Goal: Task Accomplishment & Management: Manage account settings

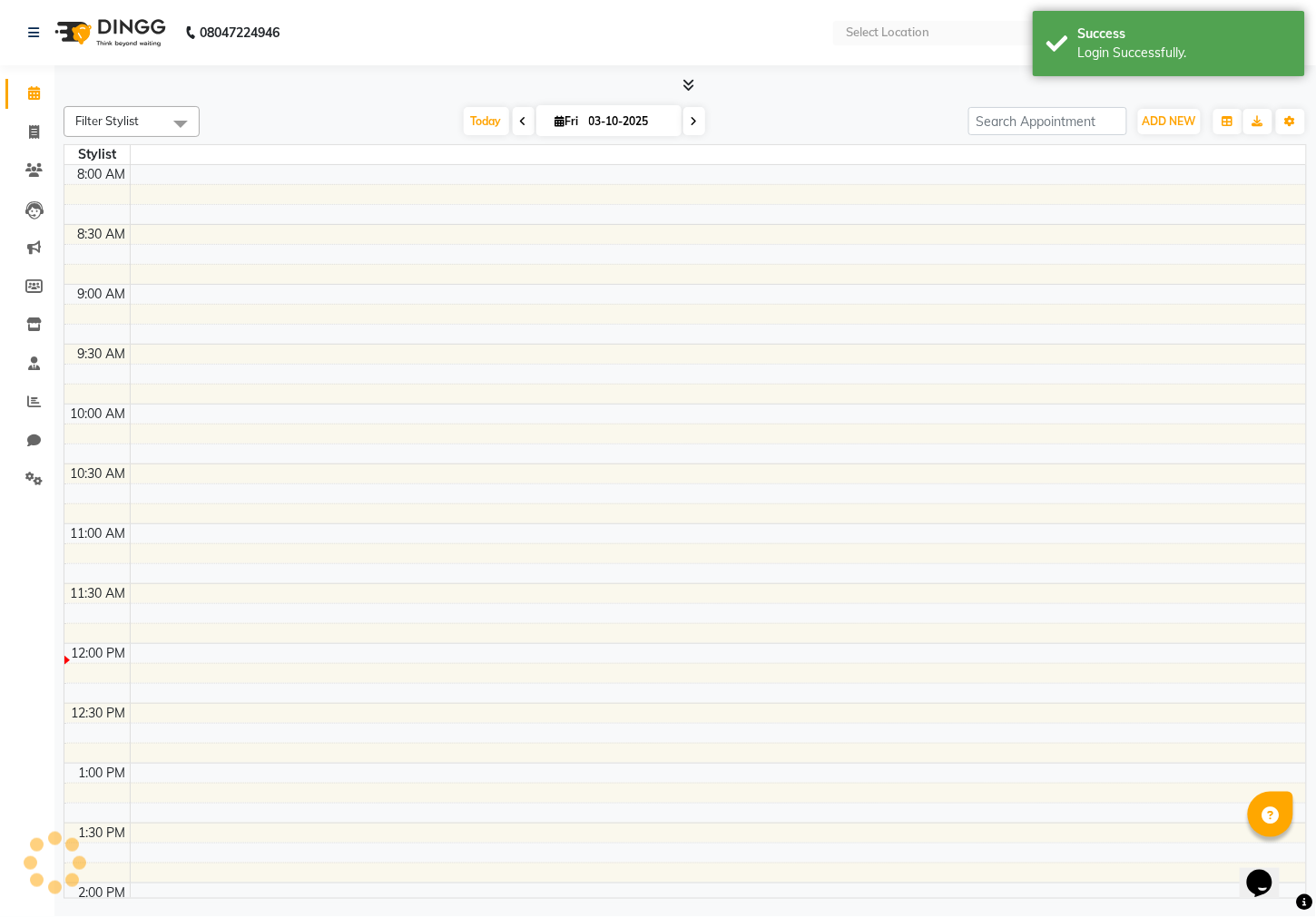
select select "en"
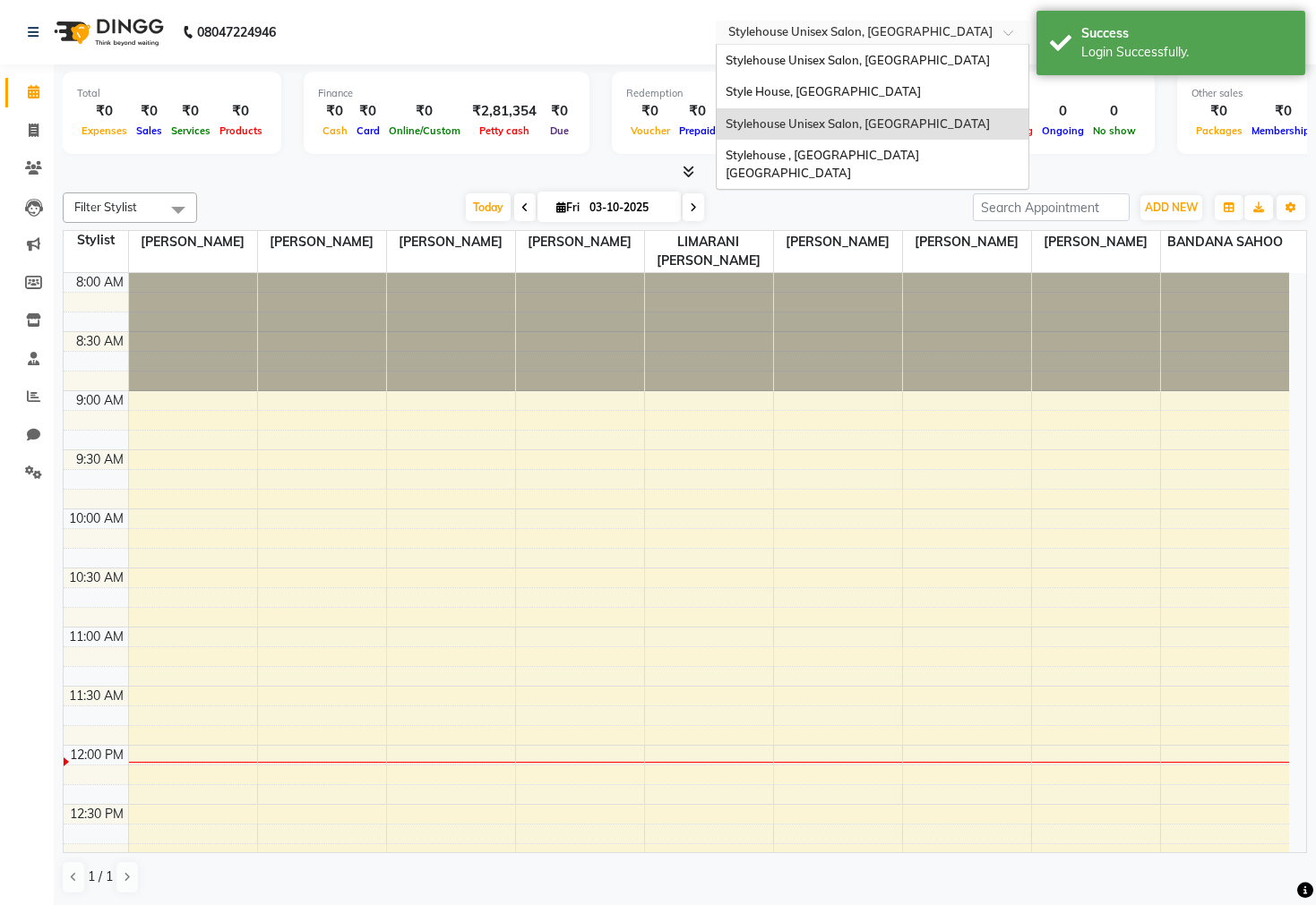
click at [813, 25] on input "text" at bounding box center [854, 34] width 259 height 17
click at [811, 91] on span "Style House, Jk Road" at bounding box center [823, 91] width 195 height 15
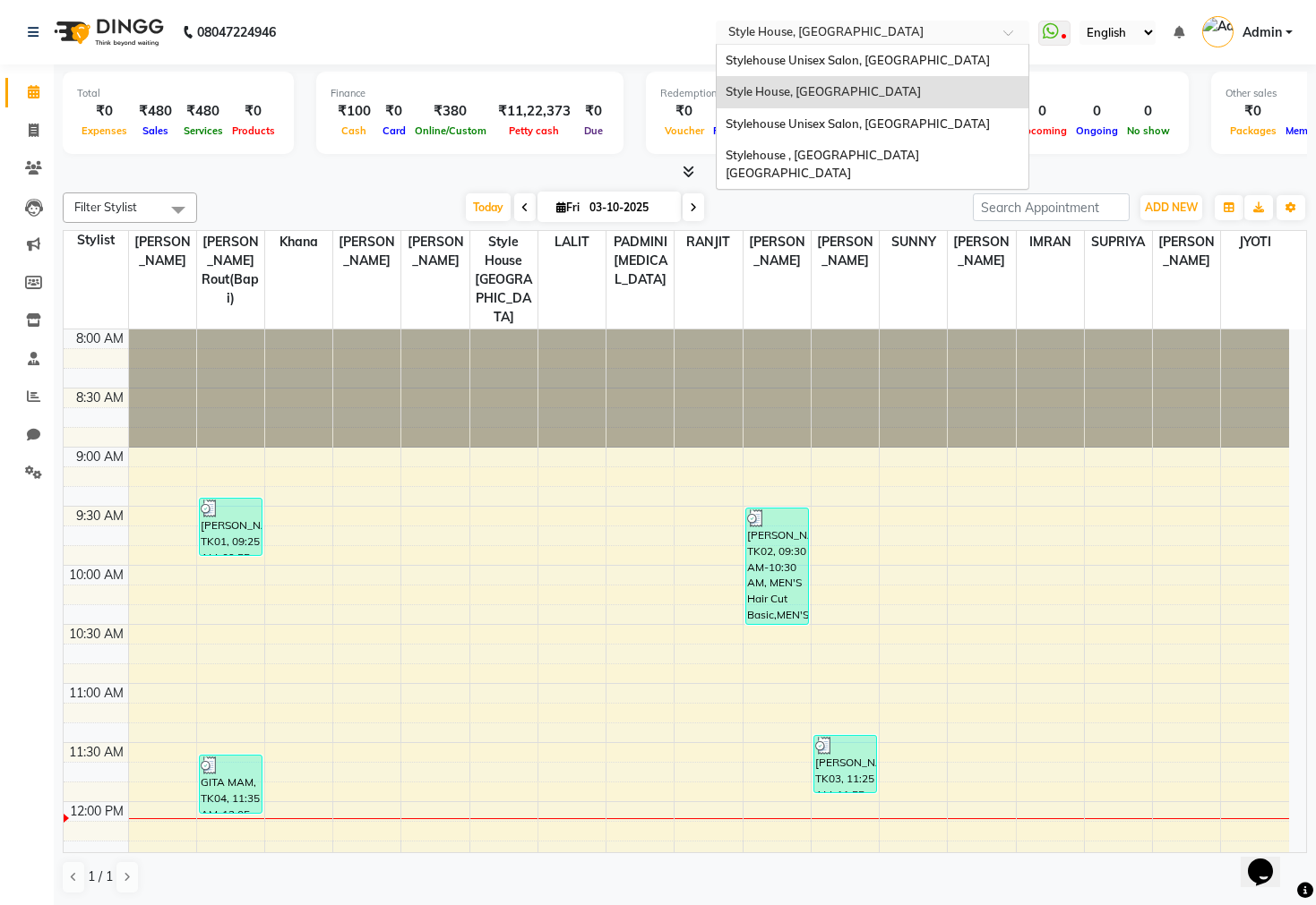
click at [816, 31] on input "text" at bounding box center [854, 34] width 259 height 17
click at [823, 150] on span "Stylehouse , Manahandi Bihar" at bounding box center [824, 163] width 196 height 32
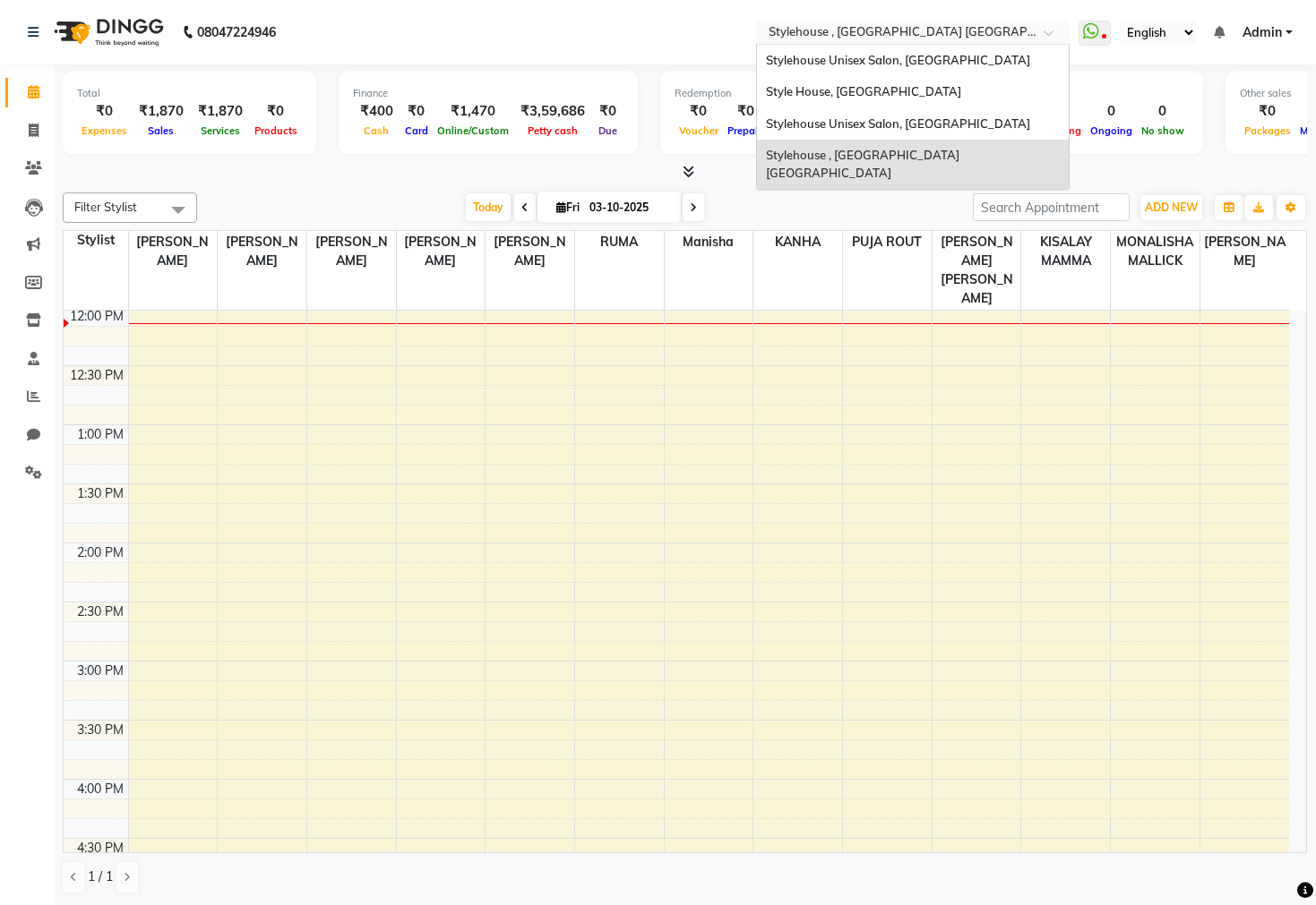
click at [883, 30] on input "text" at bounding box center [894, 34] width 259 height 17
click at [894, 63] on span "Stylehouse Unisex Salon, [GEOGRAPHIC_DATA]" at bounding box center [898, 59] width 264 height 15
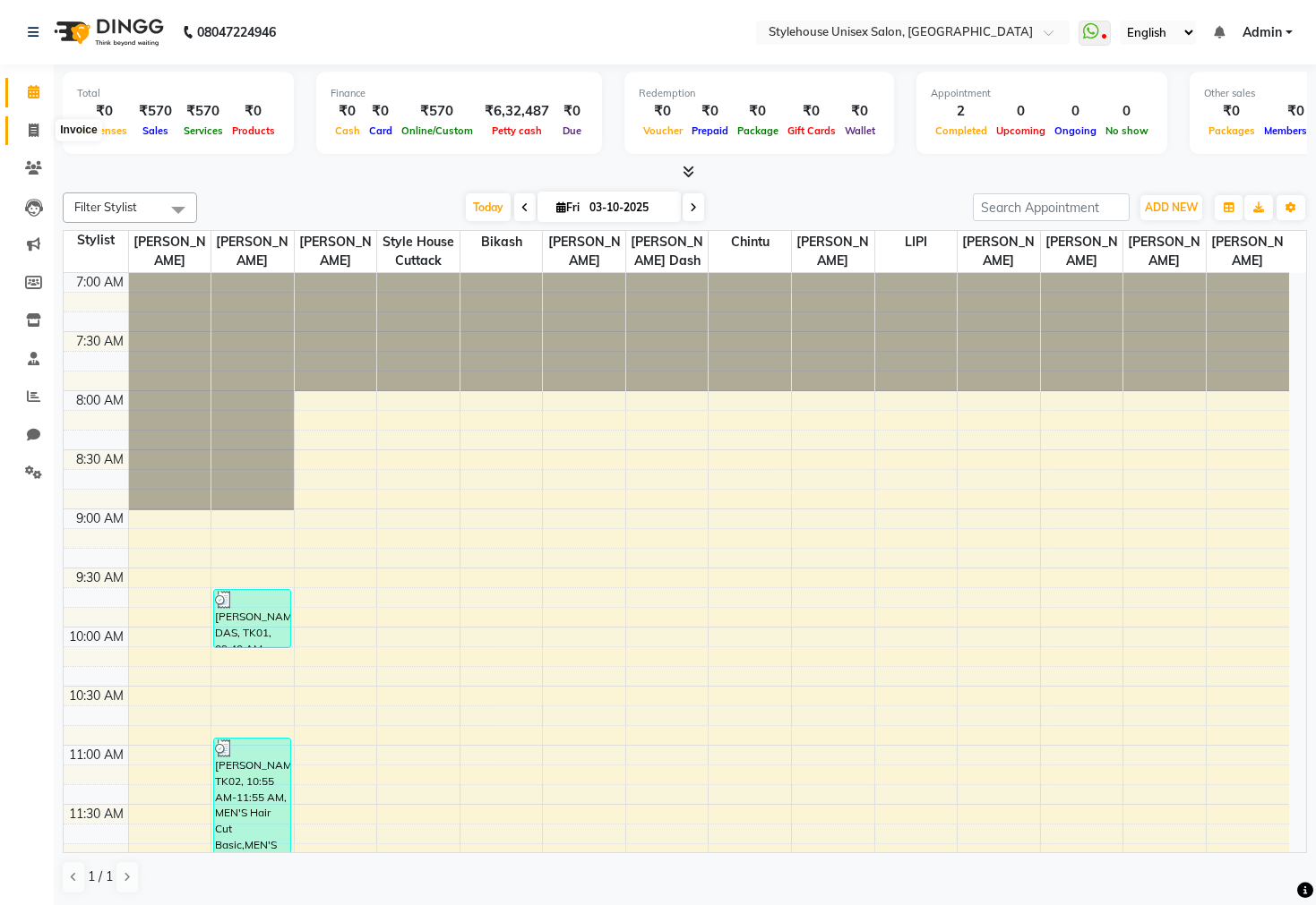
click at [32, 136] on icon at bounding box center [34, 130] width 10 height 14
select select "4222"
select select "service"
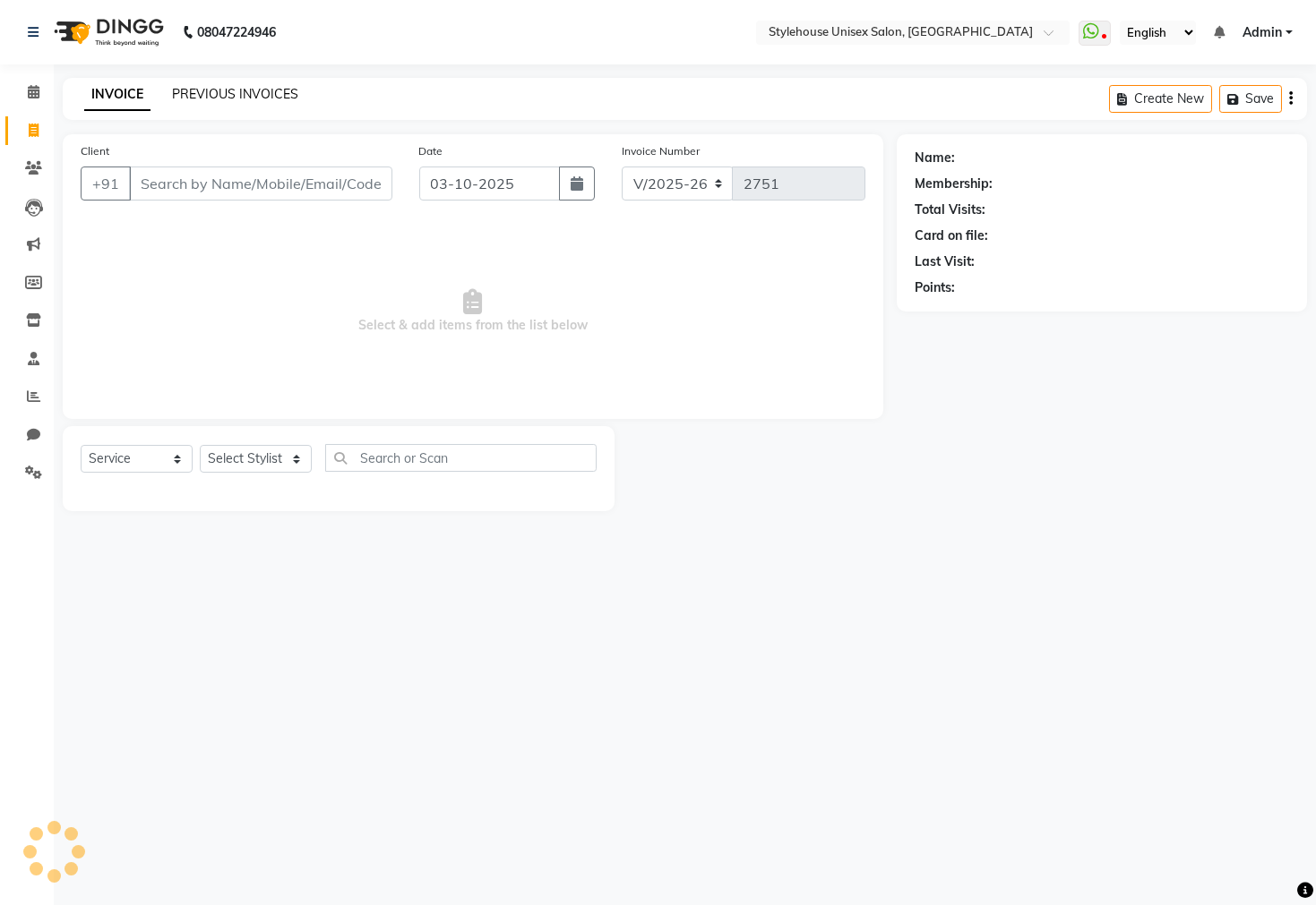
click at [253, 93] on link "PREVIOUS INVOICES" at bounding box center [235, 94] width 126 height 17
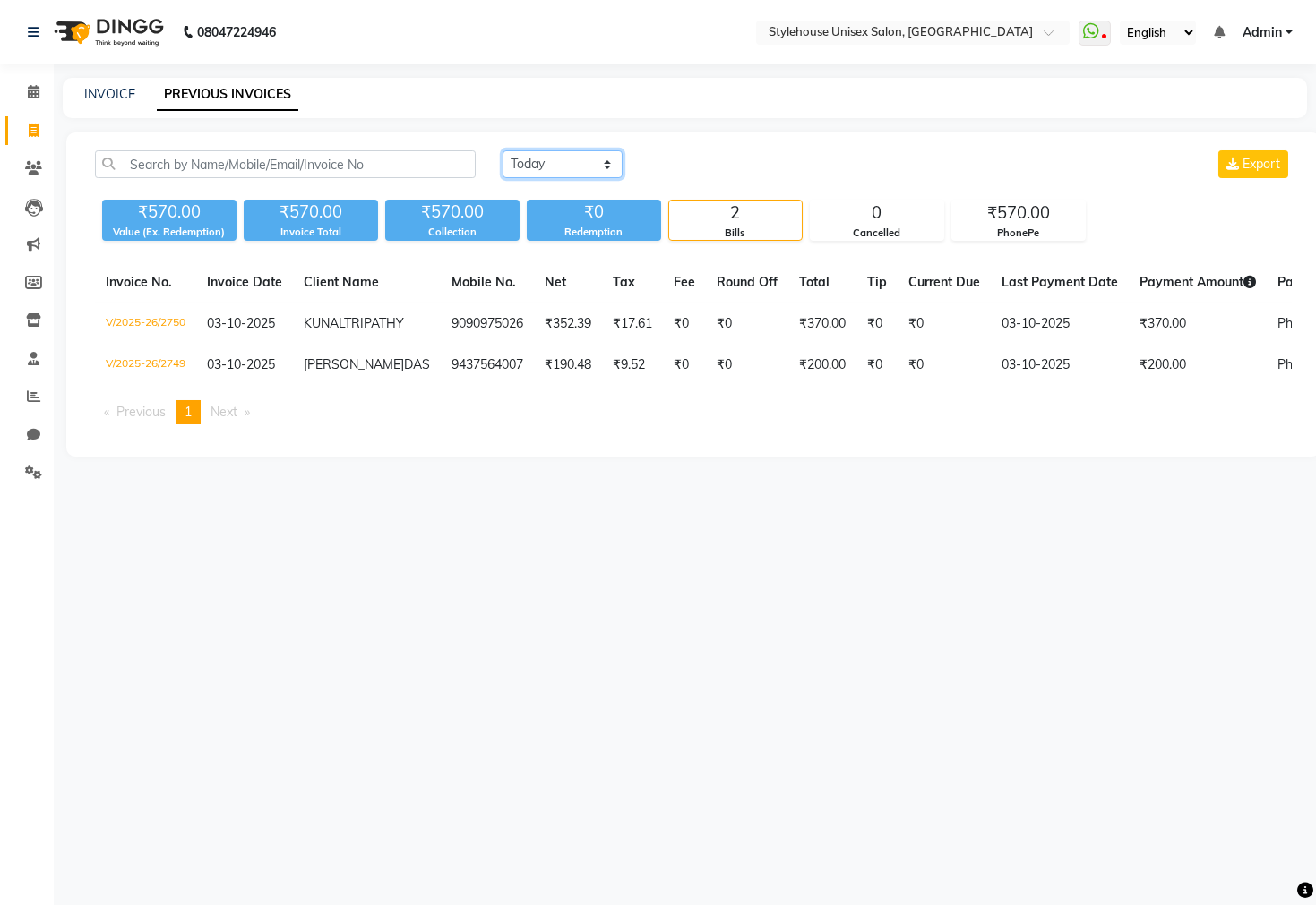
click at [542, 168] on select "Today Yesterday Custom Range" at bounding box center [562, 164] width 120 height 28
click at [502, 151] on select "Today Yesterday Custom Range" at bounding box center [562, 164] width 120 height 28
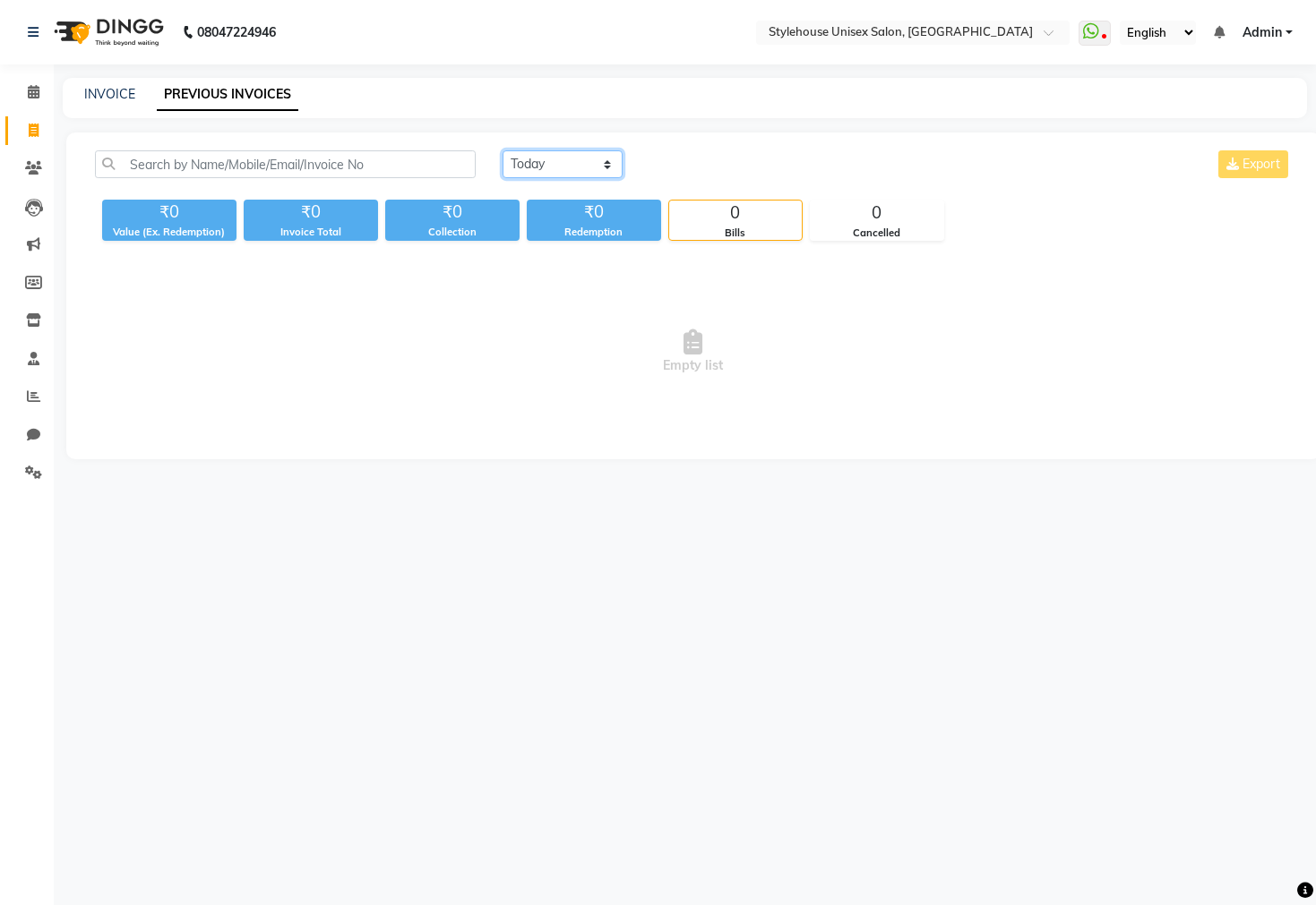
click at [561, 169] on select "Today Yesterday Custom Range" at bounding box center [562, 164] width 120 height 28
select select "range"
click at [502, 151] on select "Today Yesterday Custom Range" at bounding box center [562, 164] width 120 height 28
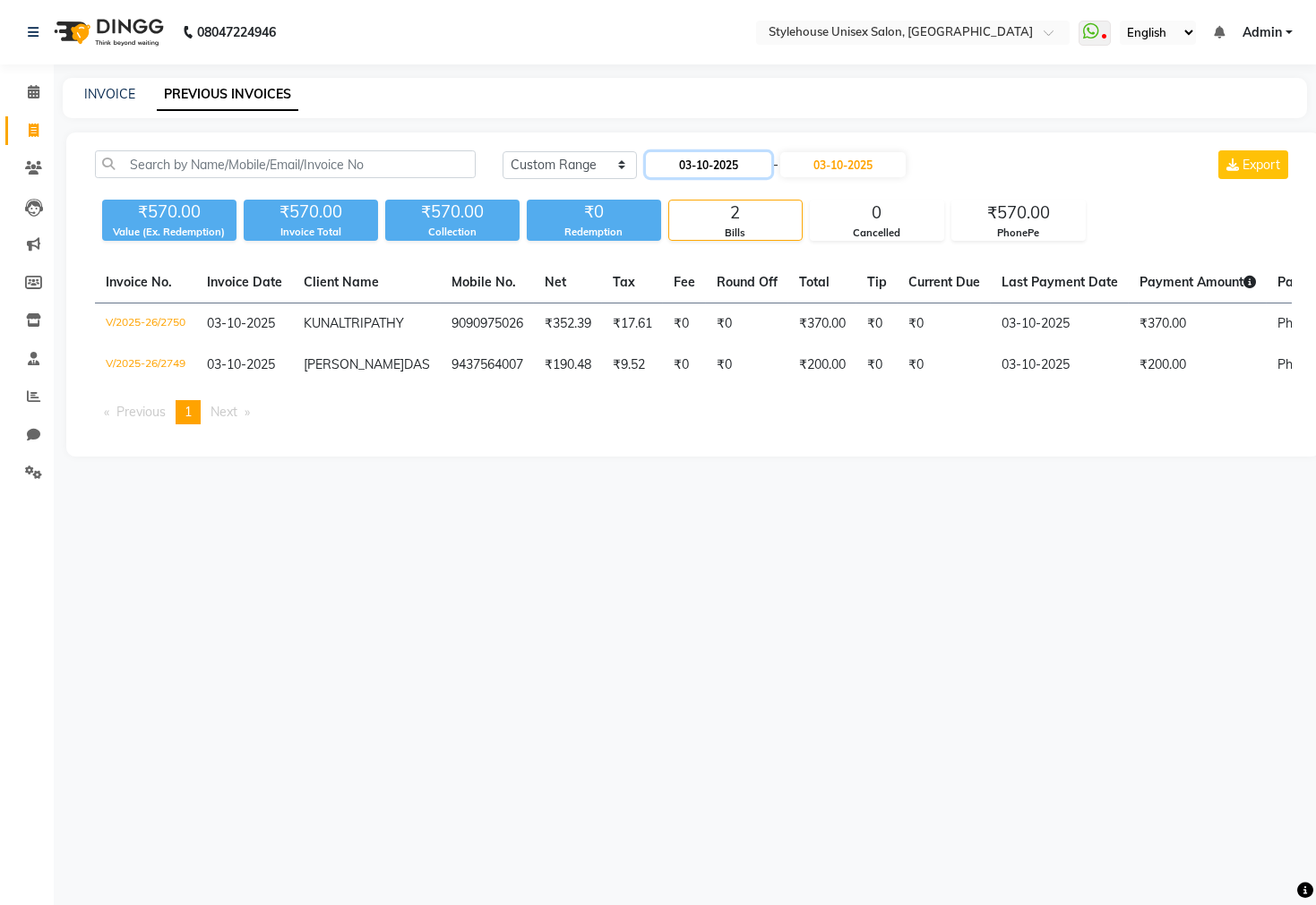
click at [743, 156] on input "03-10-2025" at bounding box center [708, 165] width 125 height 25
select select "10"
select select "2025"
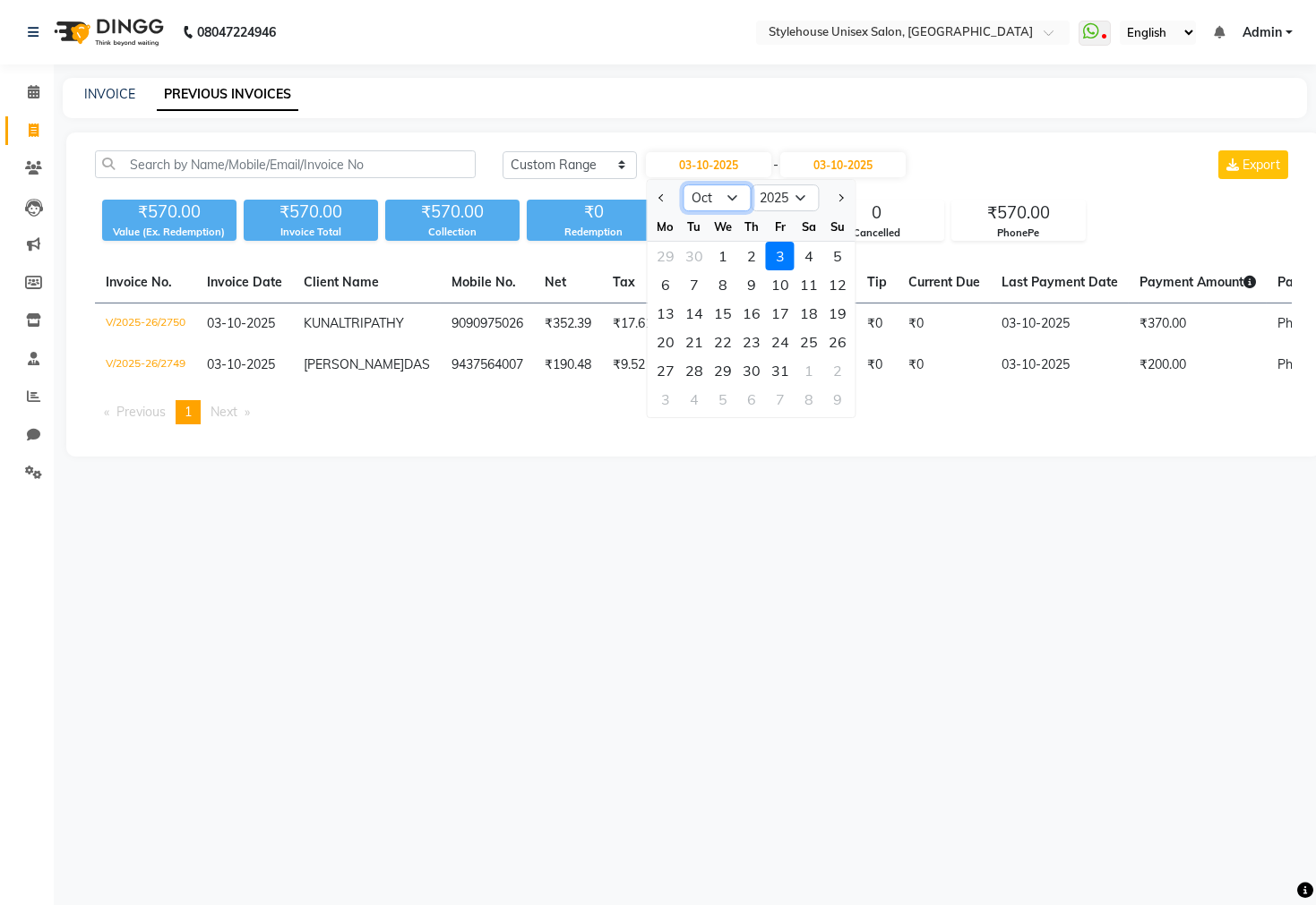
click at [725, 192] on select "Jan Feb Mar Apr May Jun Jul Aug Sep Oct Nov Dec" at bounding box center [718, 198] width 68 height 27
select select "9"
click at [684, 184] on select "Jan Feb Mar Apr May Jun Jul Aug Sep Oct Nov Dec" at bounding box center [718, 198] width 68 height 27
click at [662, 254] on div "1" at bounding box center [665, 256] width 29 height 29
type input "01-09-2025"
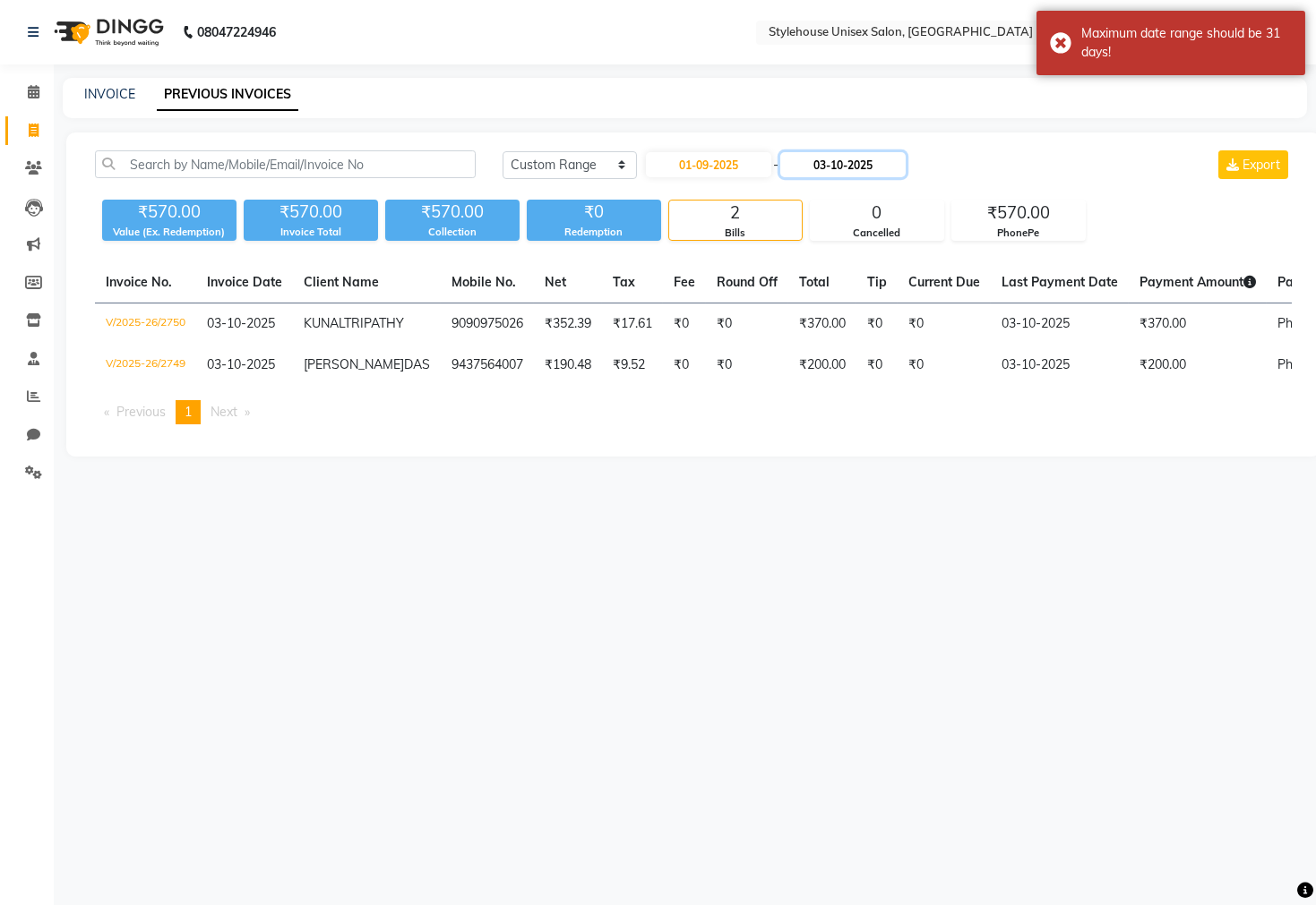
click at [838, 170] on input "03-10-2025" at bounding box center [842, 165] width 125 height 25
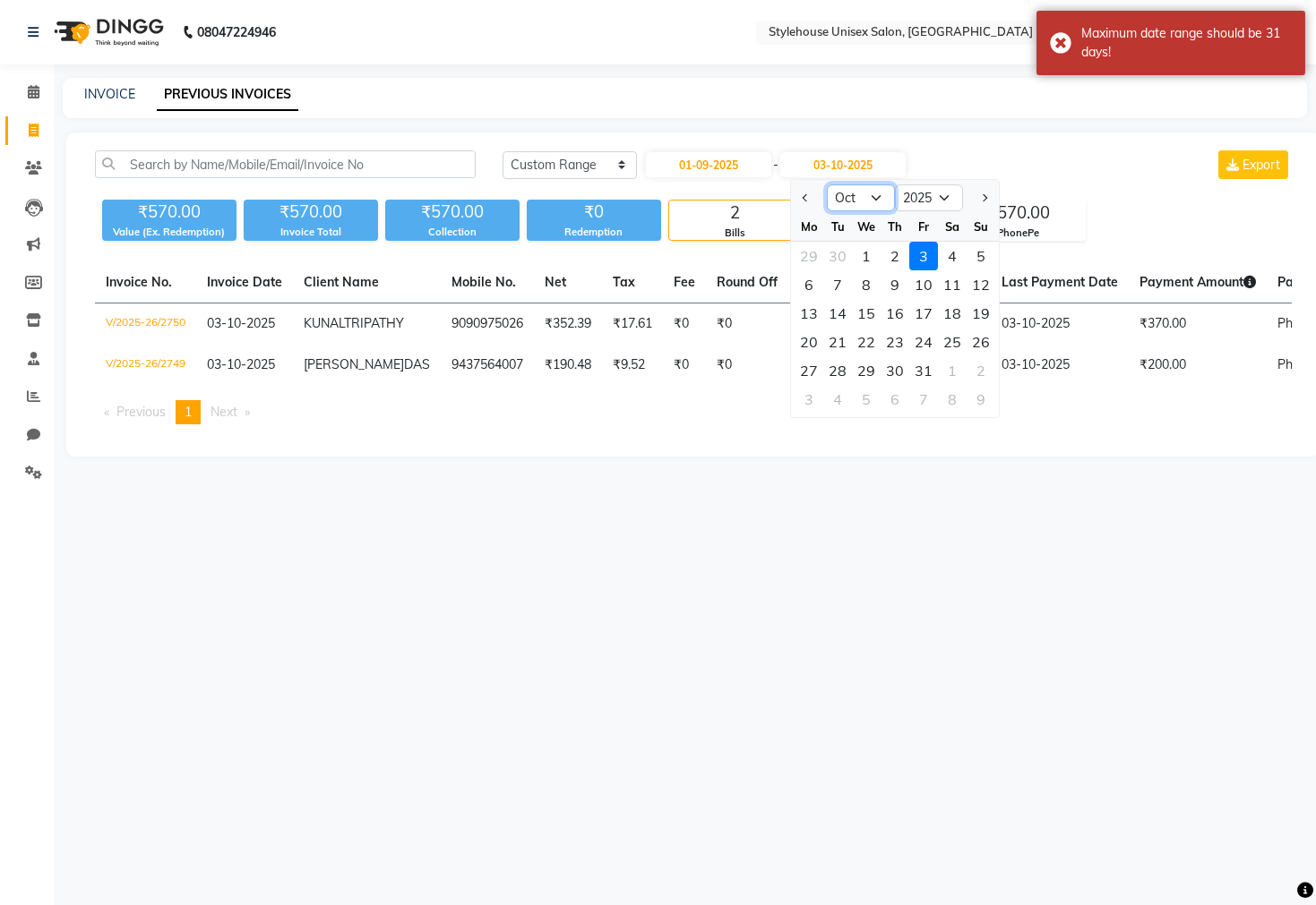
click at [870, 199] on select "Sep Oct Nov Dec" at bounding box center [860, 198] width 68 height 27
select select "9"
click at [827, 184] on select "Sep Oct Nov Dec" at bounding box center [860, 198] width 68 height 27
click at [846, 364] on div "30" at bounding box center [838, 371] width 29 height 29
type input "30-09-2025"
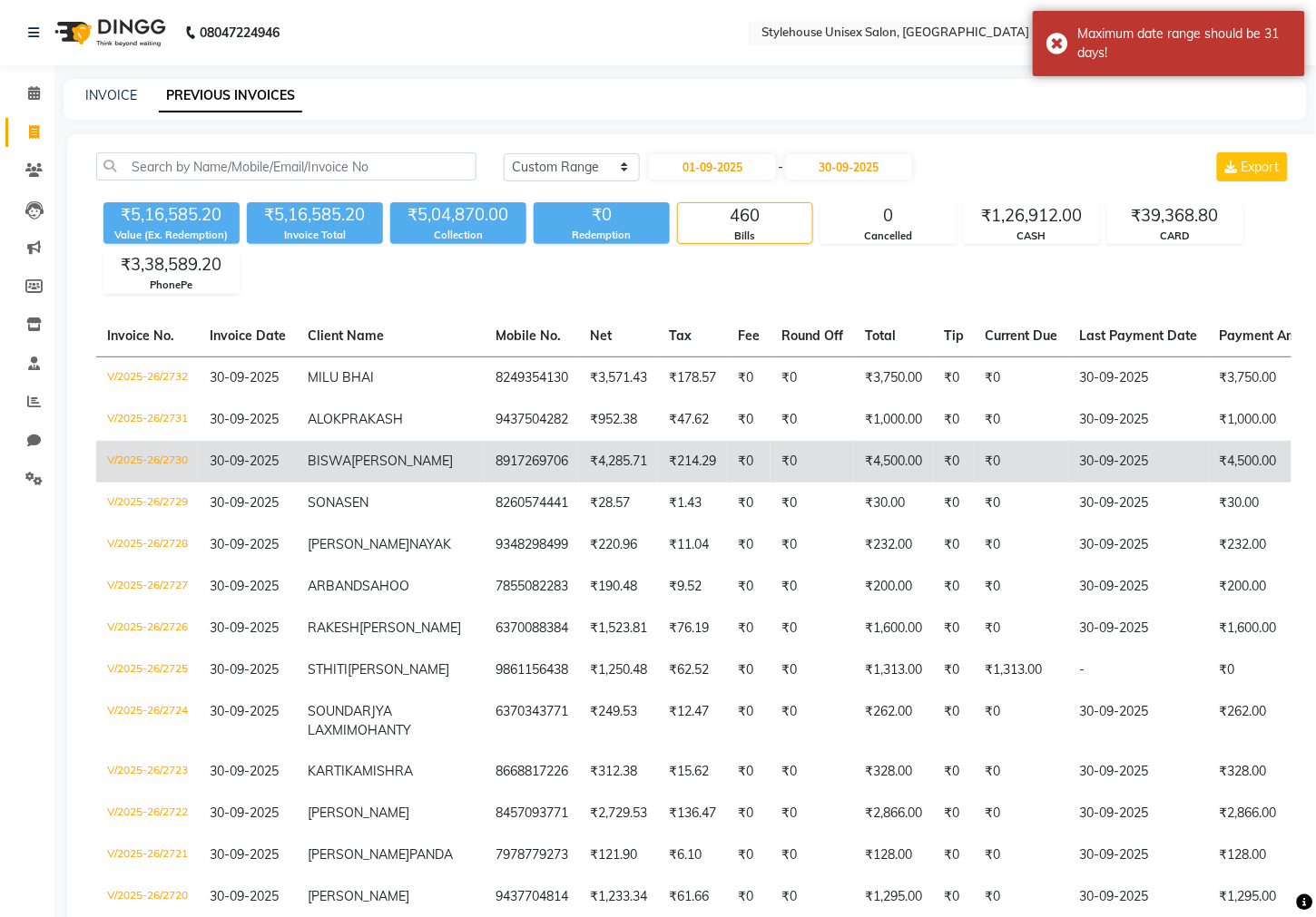
click at [403, 473] on td "BISWA SWAIN" at bounding box center [391, 461] width 188 height 41
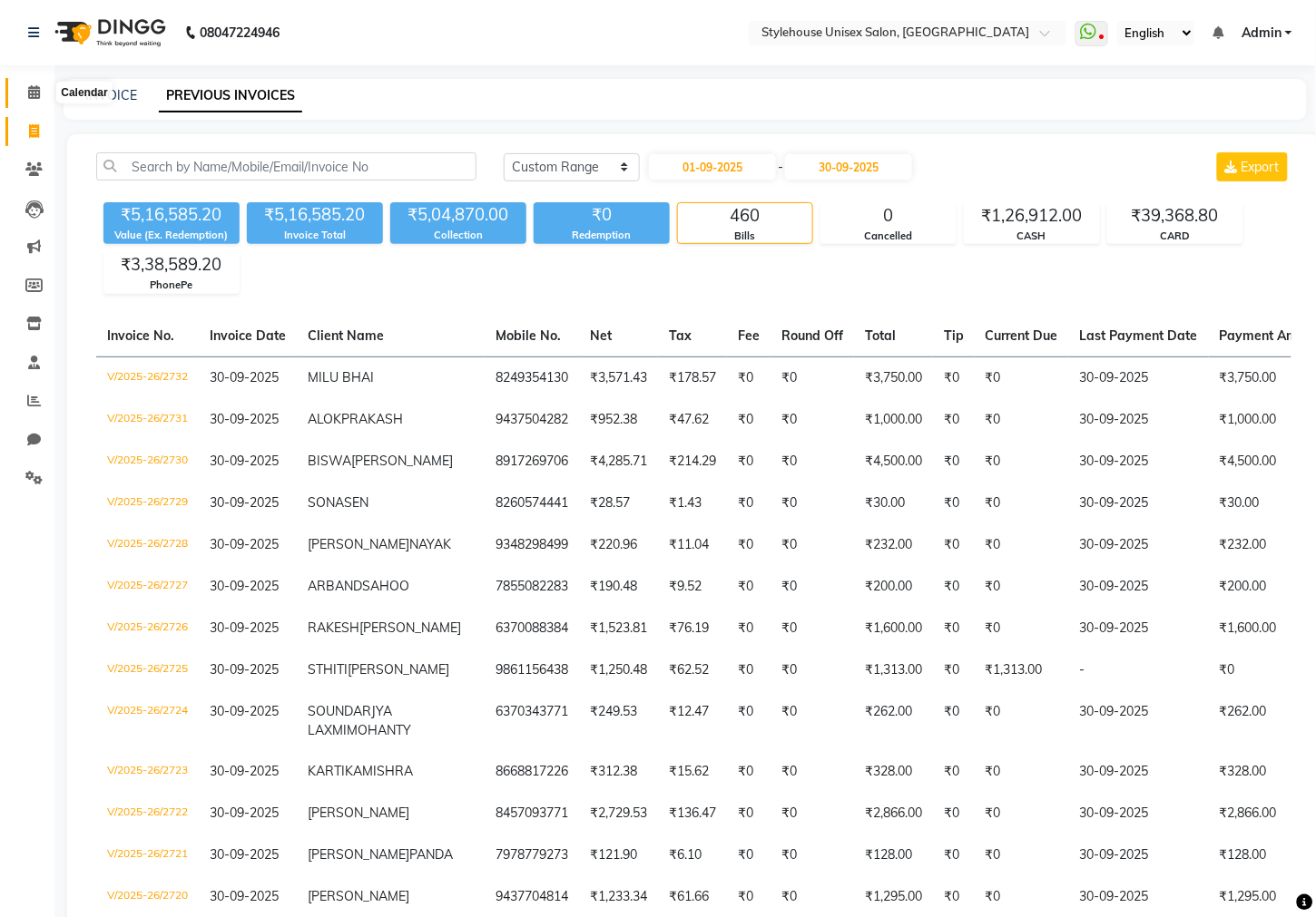
click at [32, 96] on icon at bounding box center [34, 92] width 12 height 14
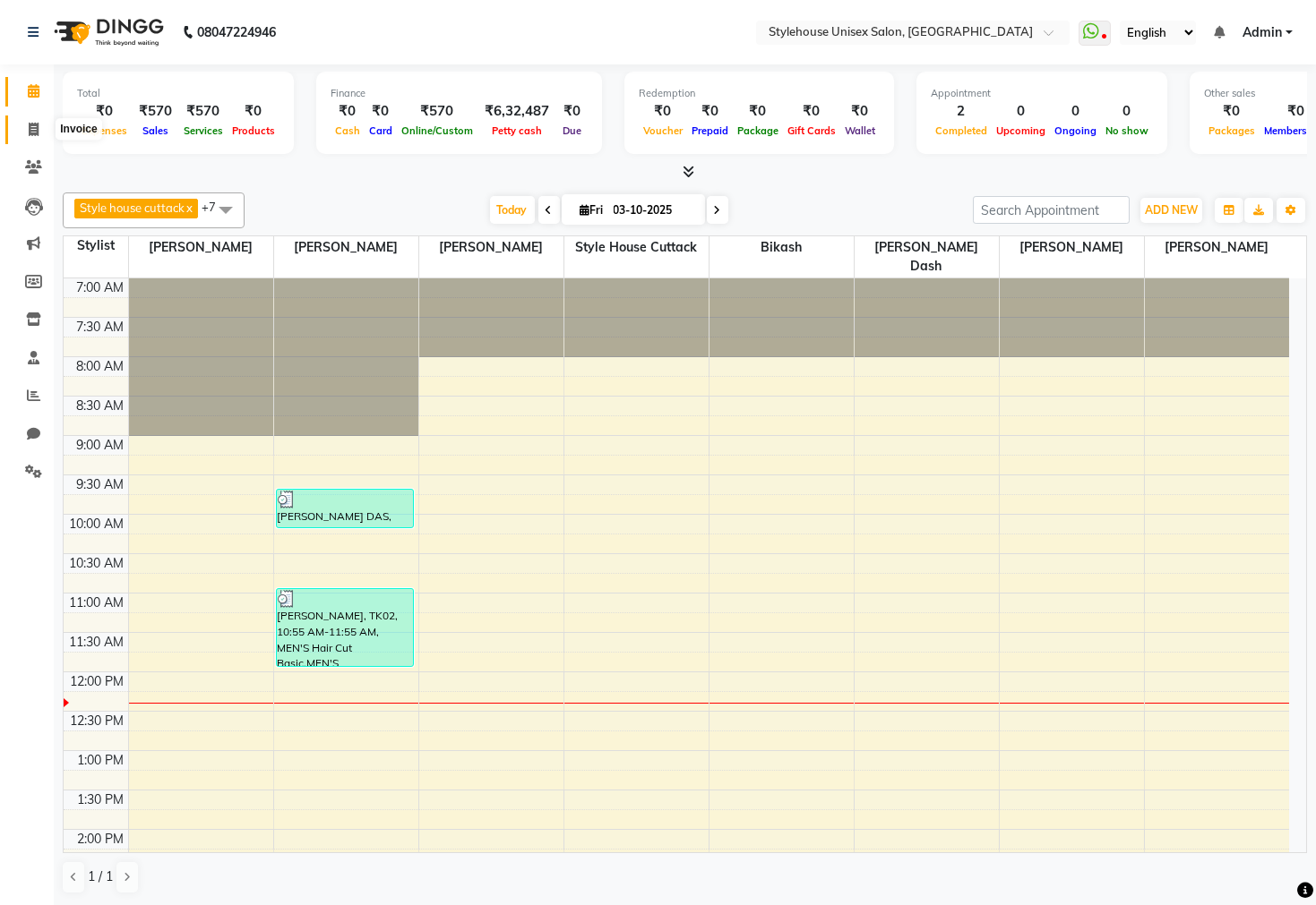
click at [32, 129] on icon at bounding box center [34, 129] width 10 height 14
select select "service"
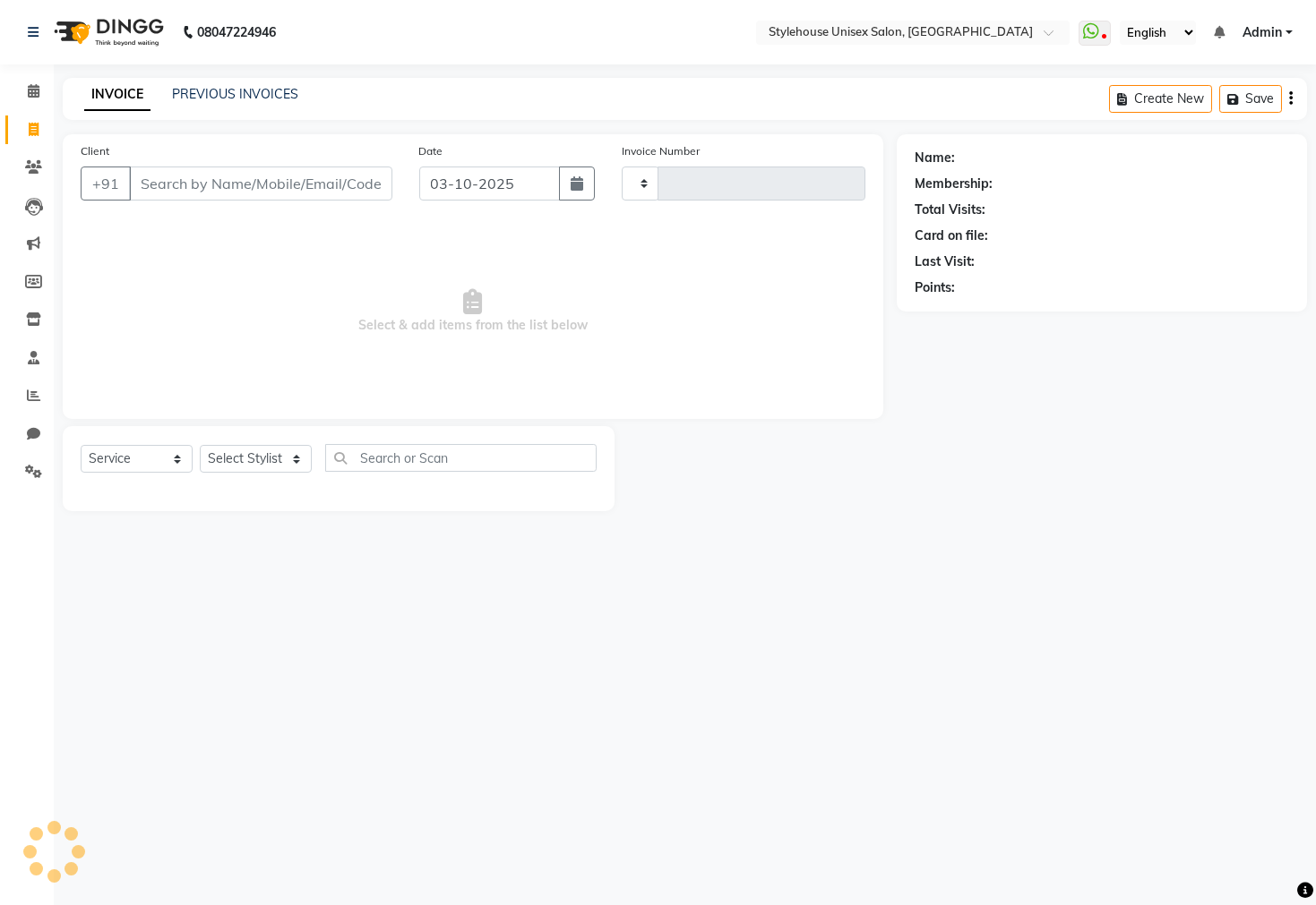
type input "2751"
select select "4222"
click at [32, 88] on icon at bounding box center [34, 91] width 12 height 14
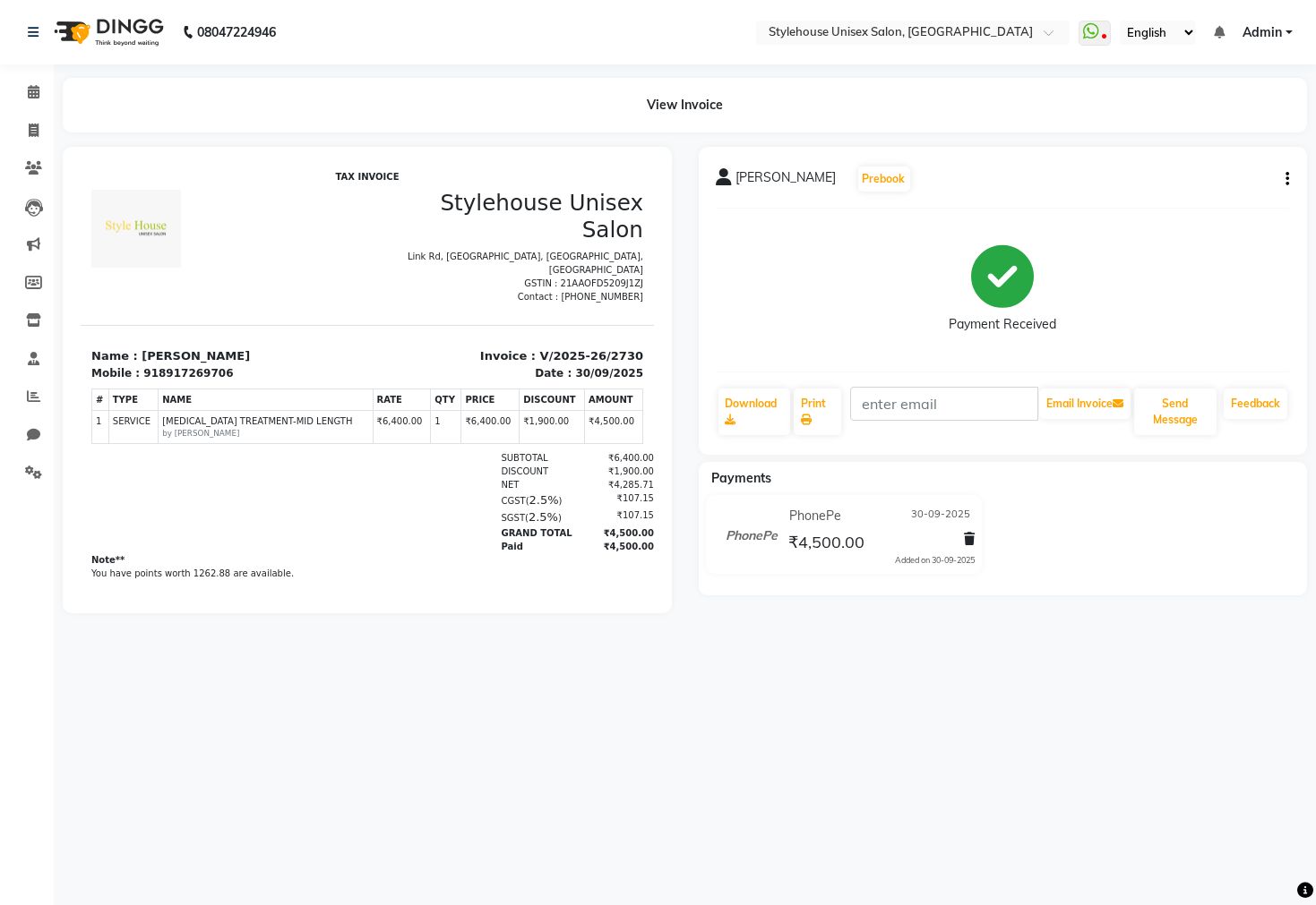
click at [1285, 179] on icon "button" at bounding box center [1287, 179] width 4 height 1
click at [1179, 202] on div "Edit Invoice" at bounding box center [1197, 201] width 122 height 22
select select "service"
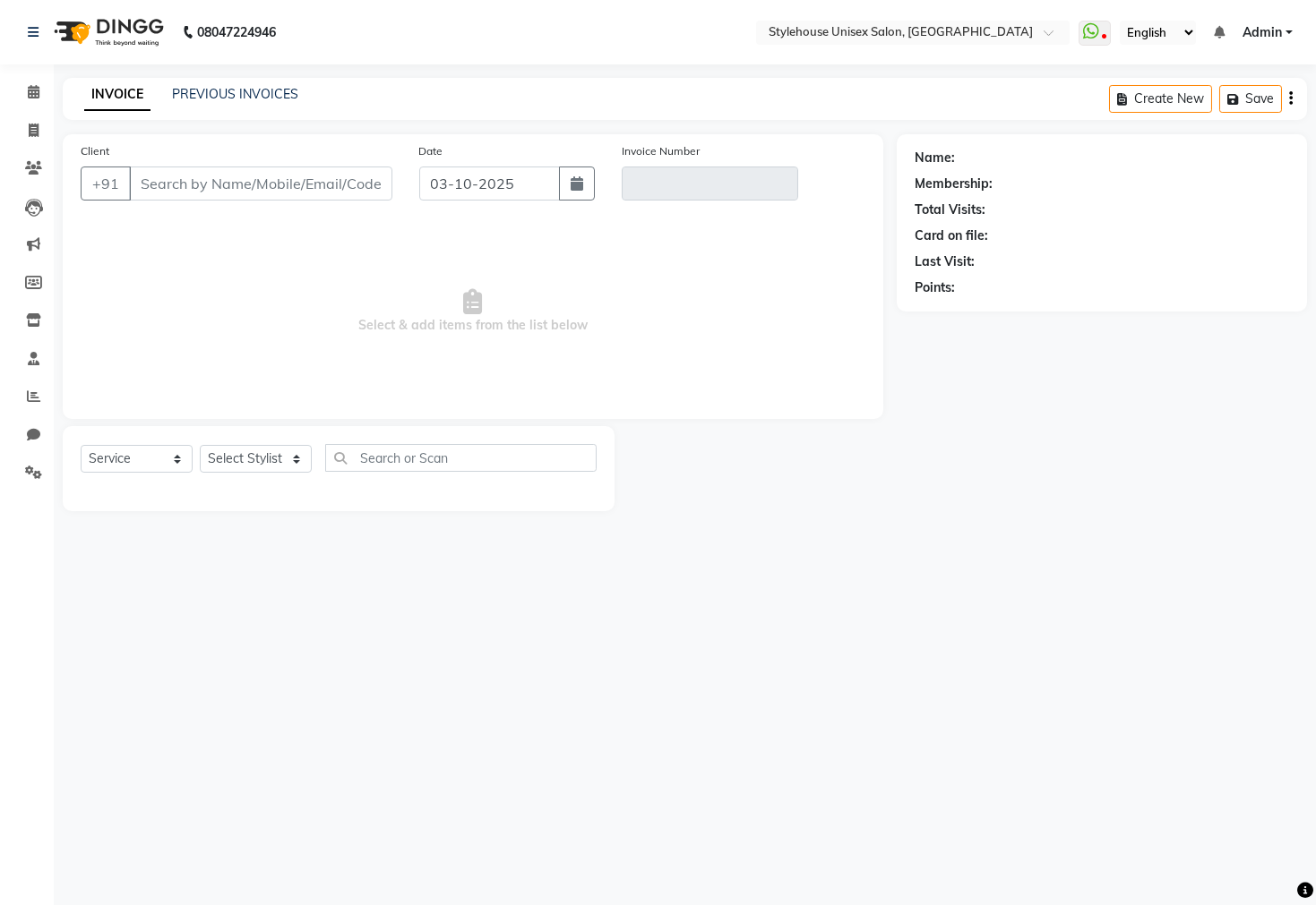
type input "8917269706"
type input "V/2025-26/2730"
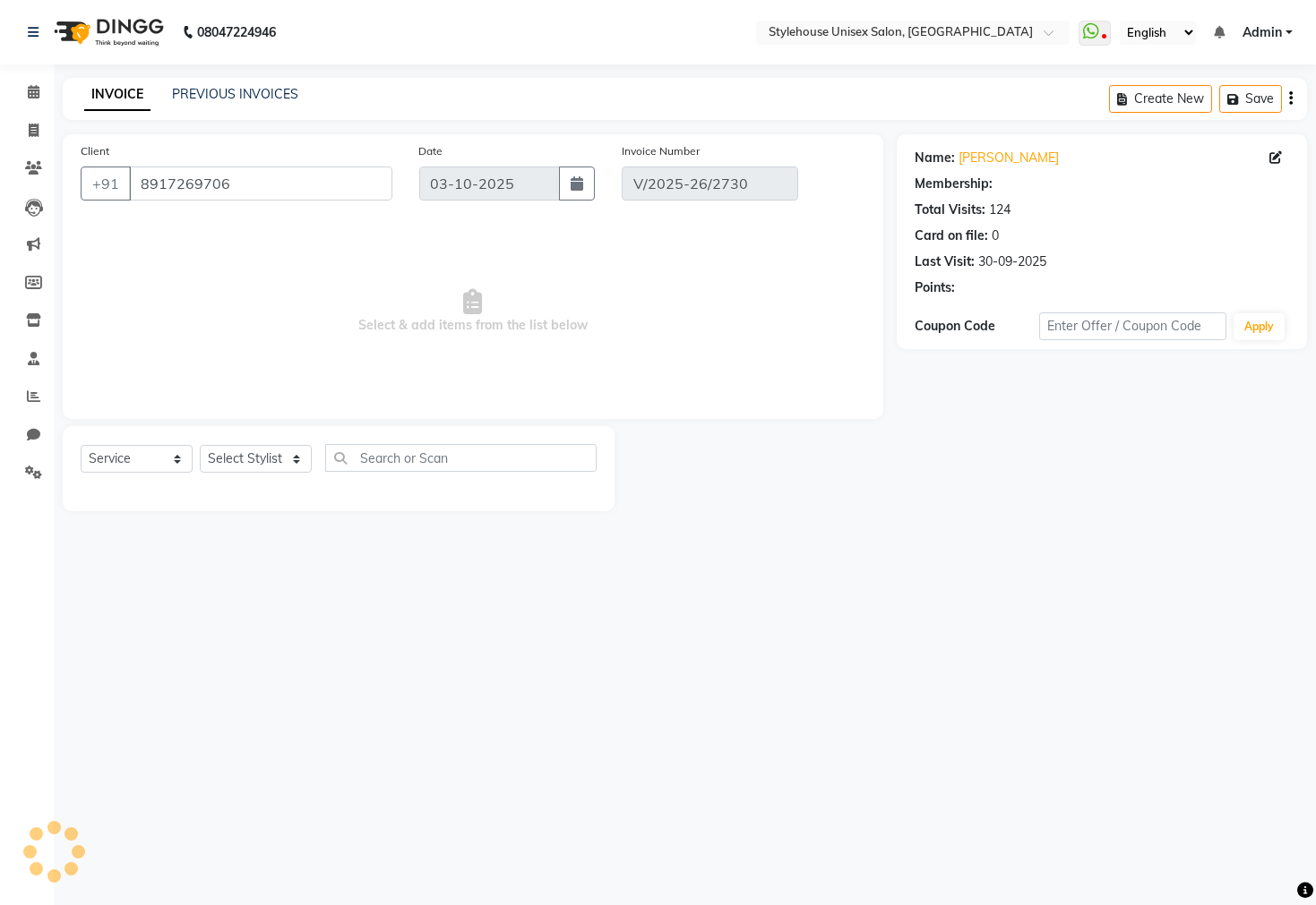
type input "30-09-2025"
select select "select"
select select "1: Object"
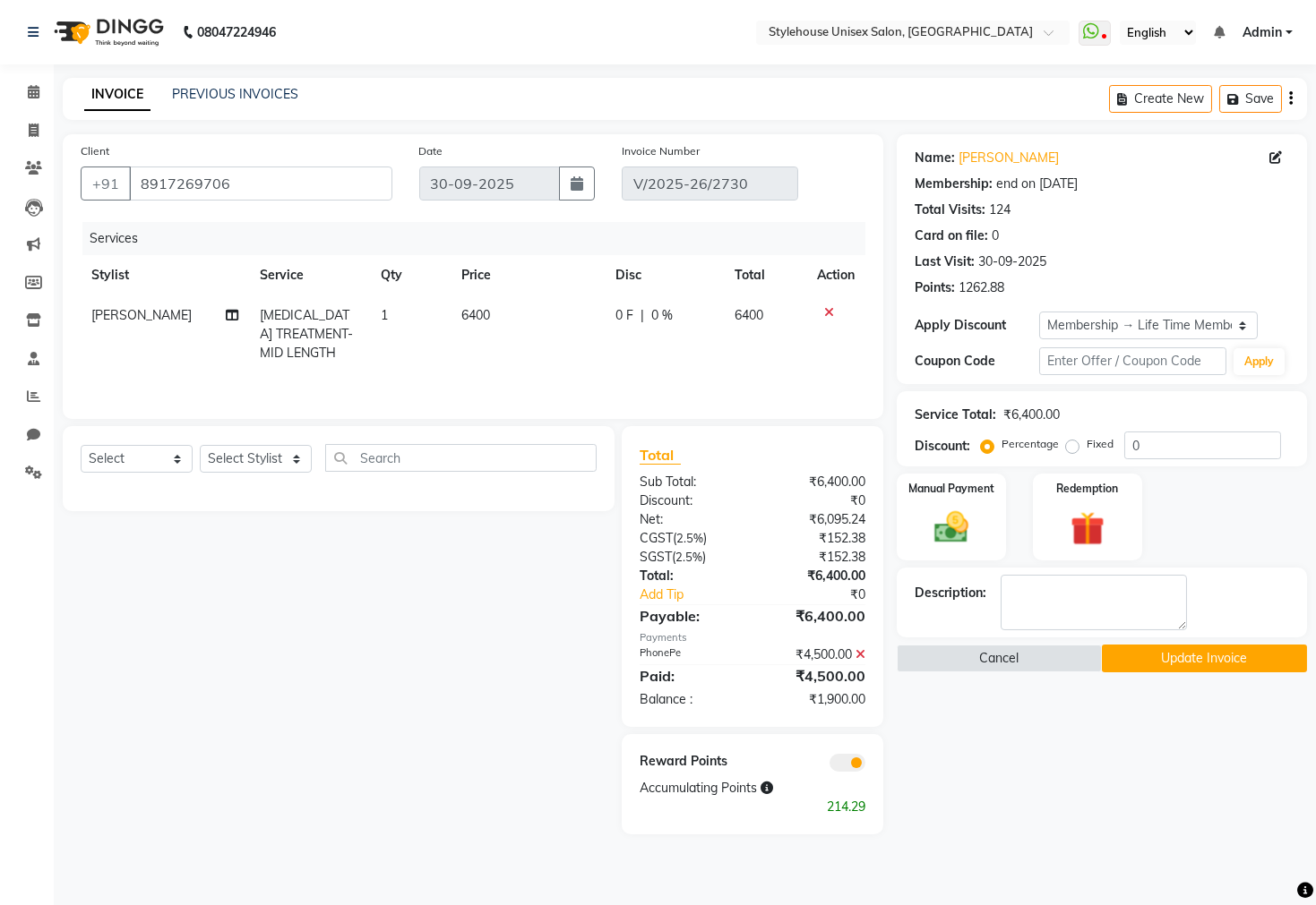
click at [619, 316] on span "0 F" at bounding box center [624, 315] width 17 height 18
select select "21976"
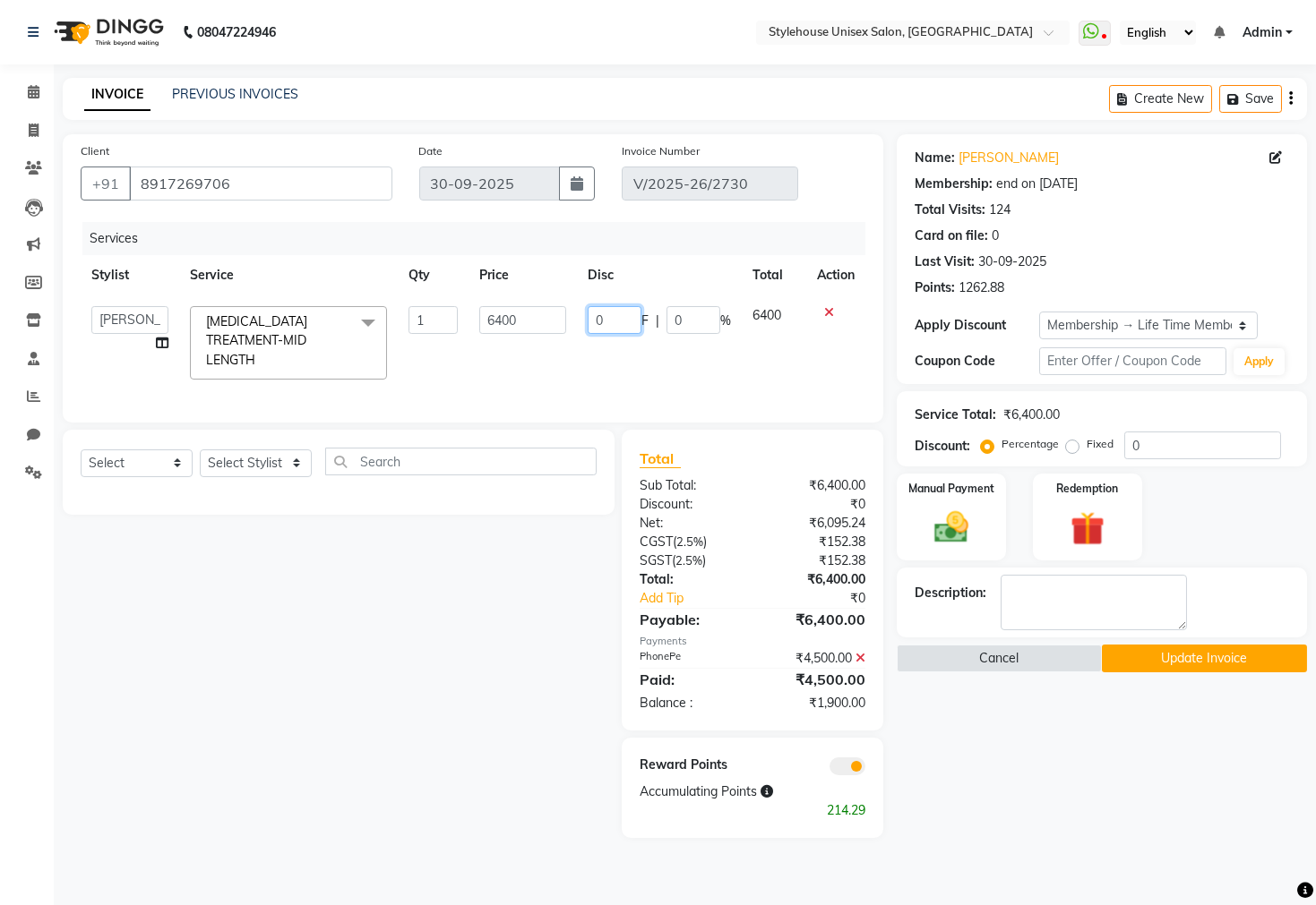
click at [619, 316] on input "0" at bounding box center [614, 319] width 53 height 28
type input "1400"
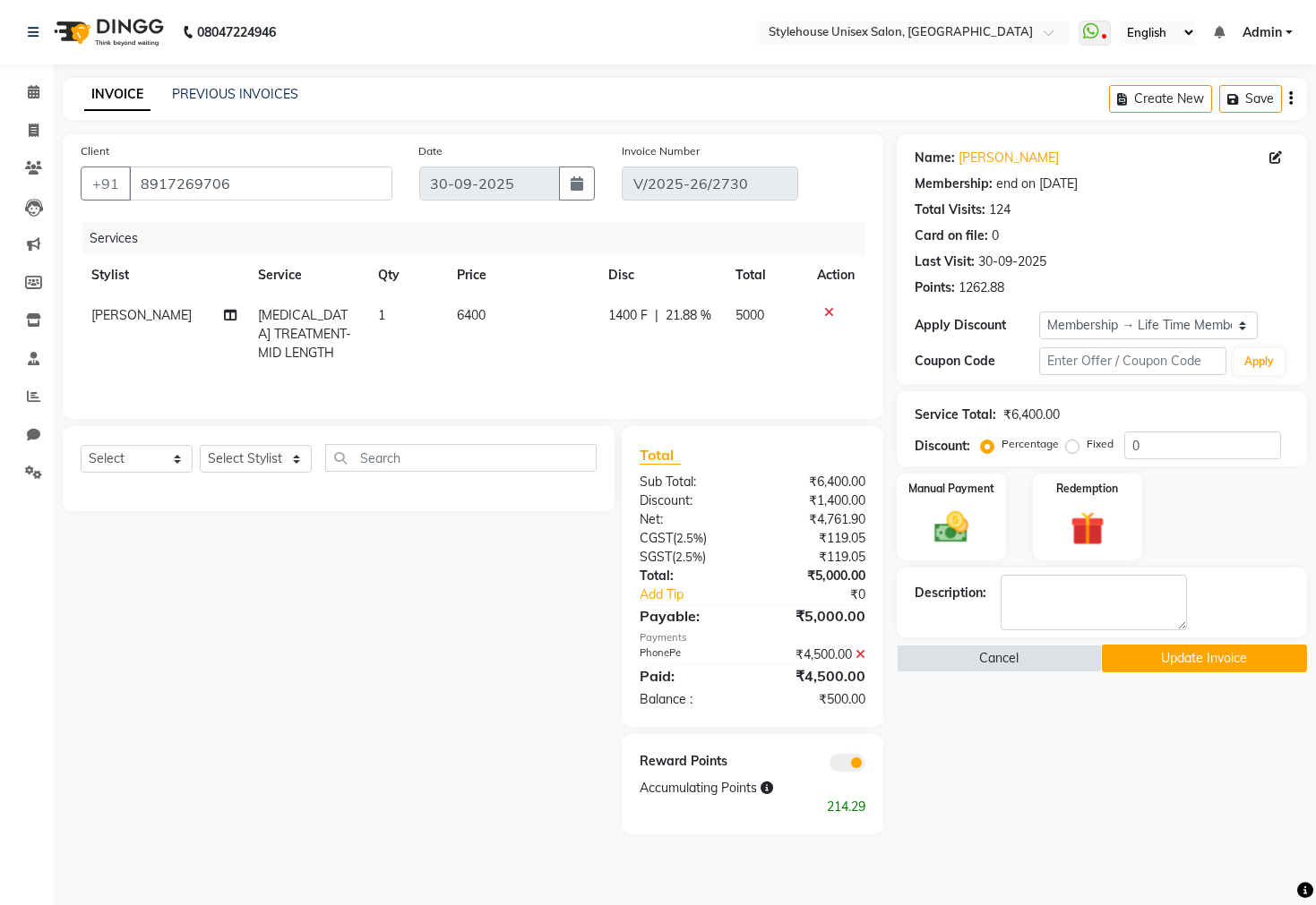
click at [474, 553] on div "Select Service Product Membership Package Voucher Prepaid Gift Card Select Styl…" at bounding box center [332, 630] width 565 height 409
click at [313, 325] on span "[MEDICAL_DATA] TREATMENT-MID LENGTH" at bounding box center [305, 333] width 93 height 53
select select "21976"
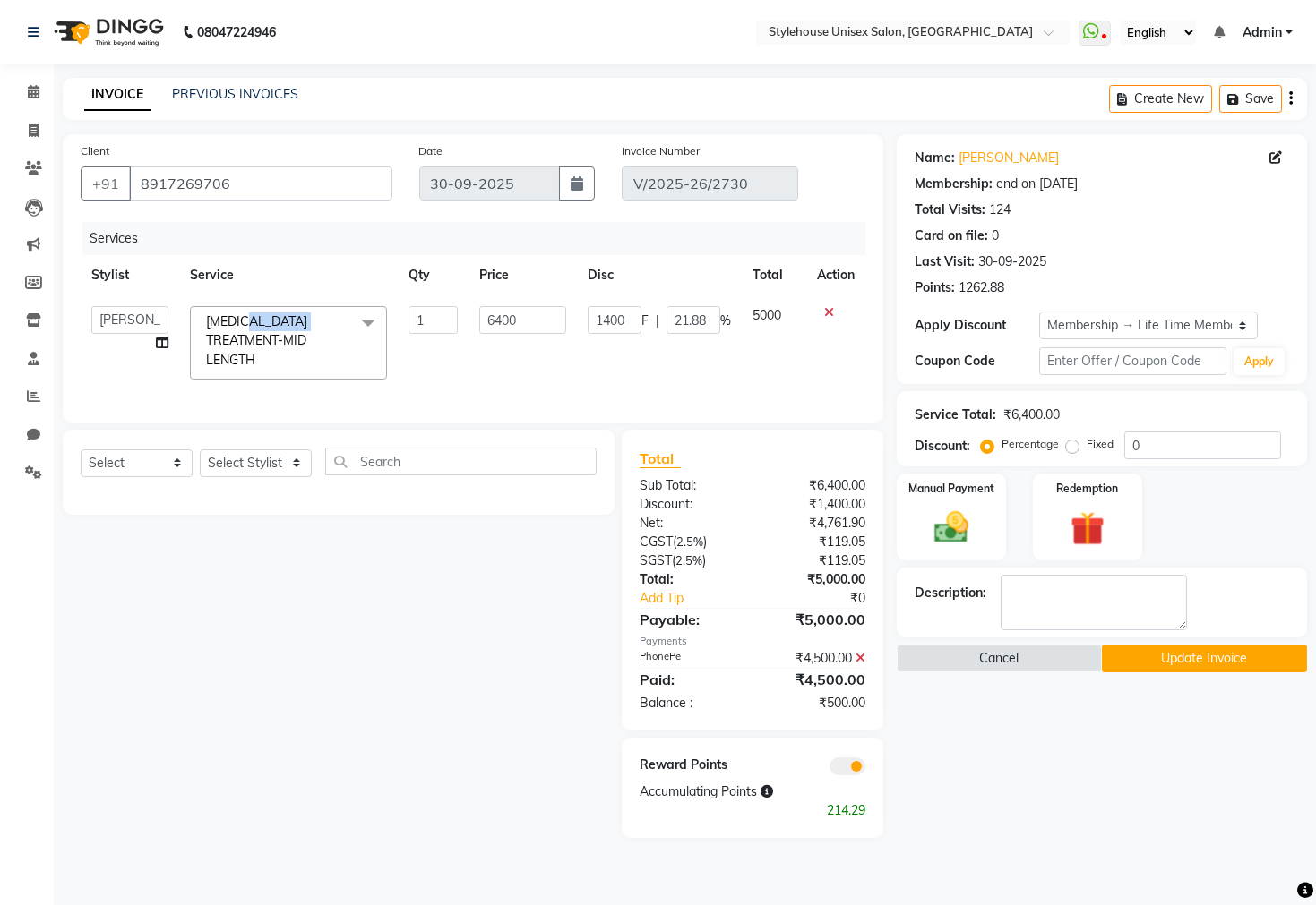
click at [307, 325] on span "[MEDICAL_DATA] TREATMENT-MID LENGTH" at bounding box center [256, 341] width 101 height 54
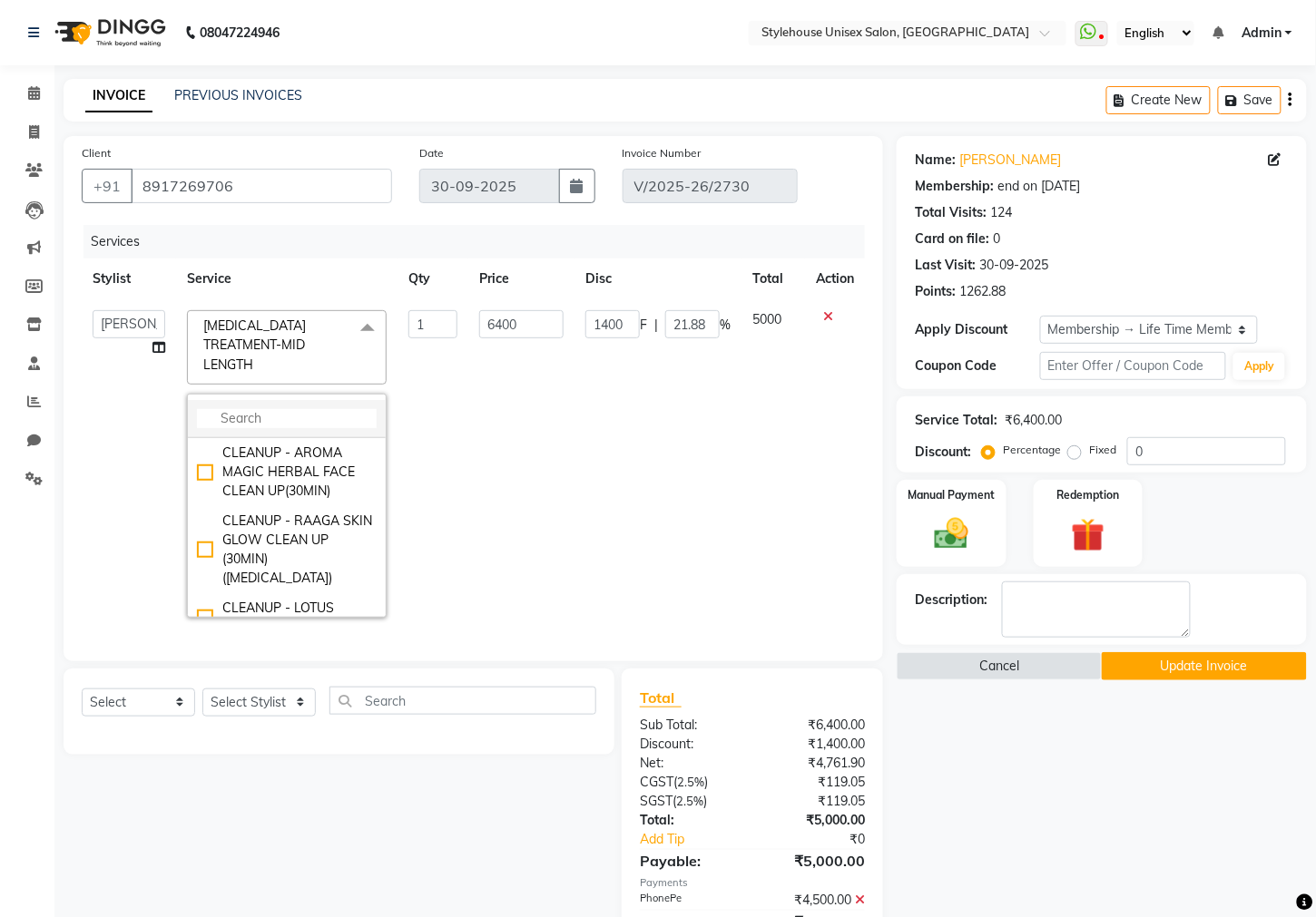
click at [246, 409] on input "multiselect-search" at bounding box center [286, 418] width 180 height 19
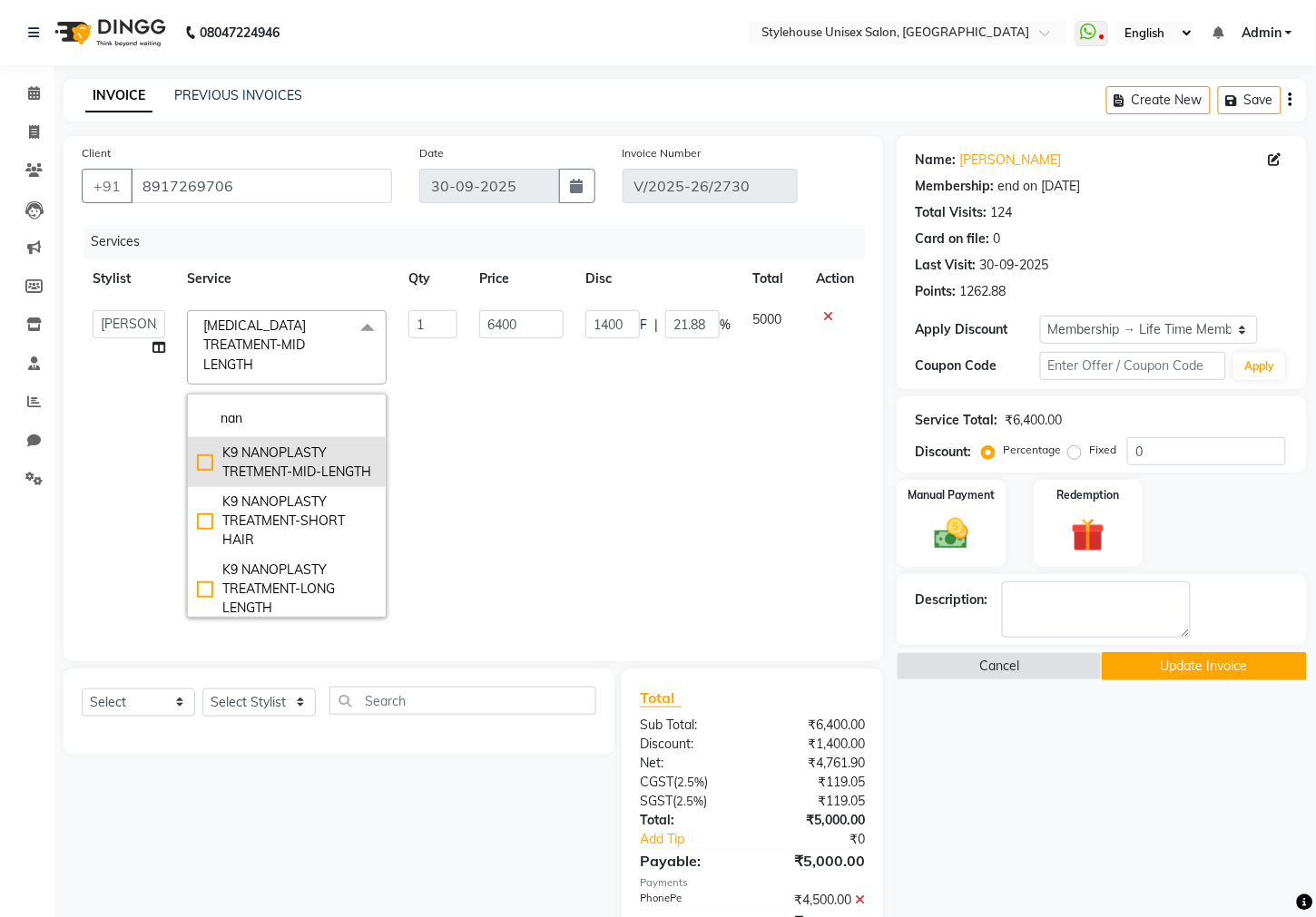
type input "nan"
click at [197, 448] on div "K9 NANOPLASTY TRETMENT-MID-LENGTH" at bounding box center [286, 462] width 180 height 38
checkbox input "true"
type input "7000"
type input "0"
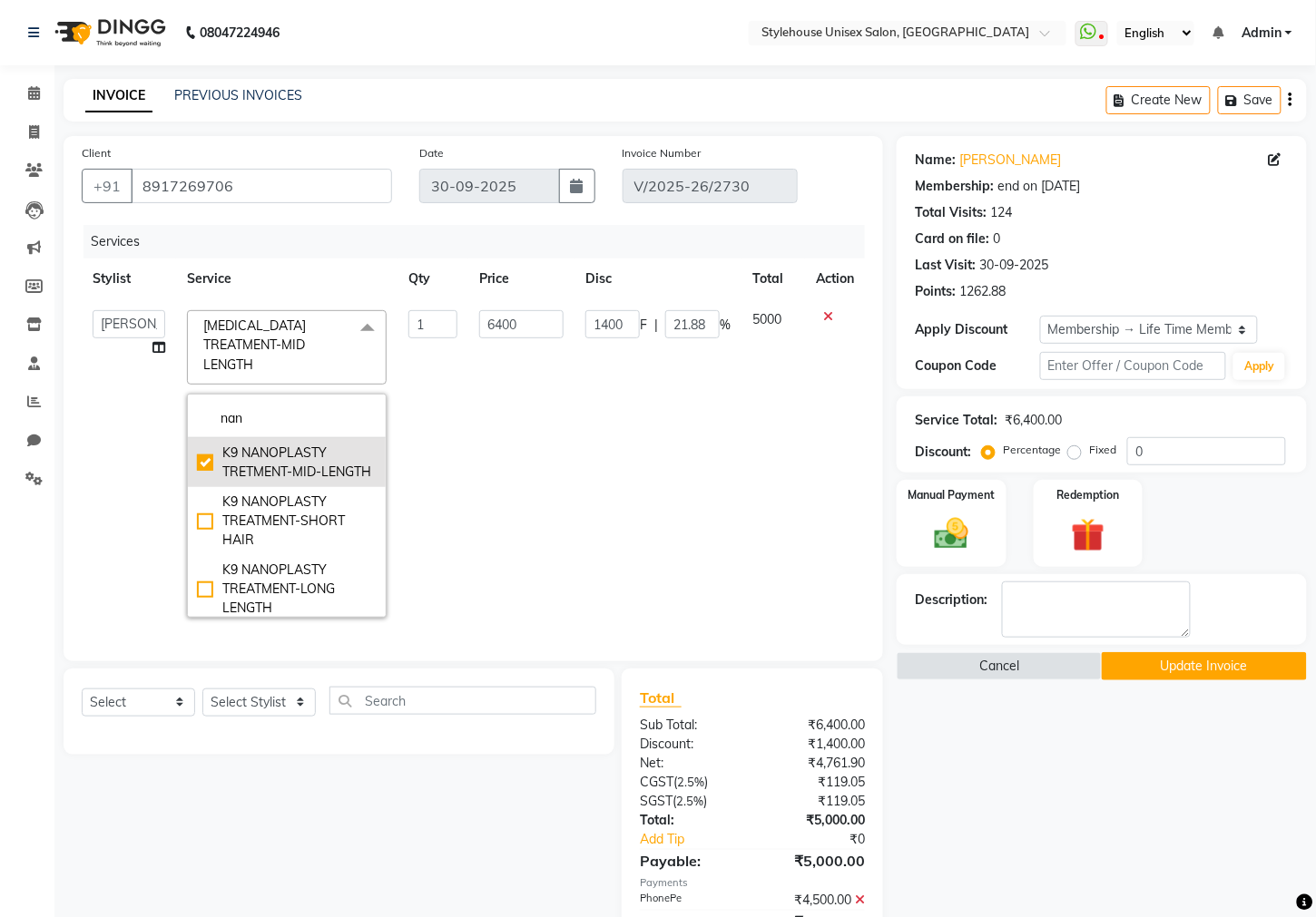
type input "0"
click at [508, 323] on input "7000" at bounding box center [522, 324] width 85 height 29
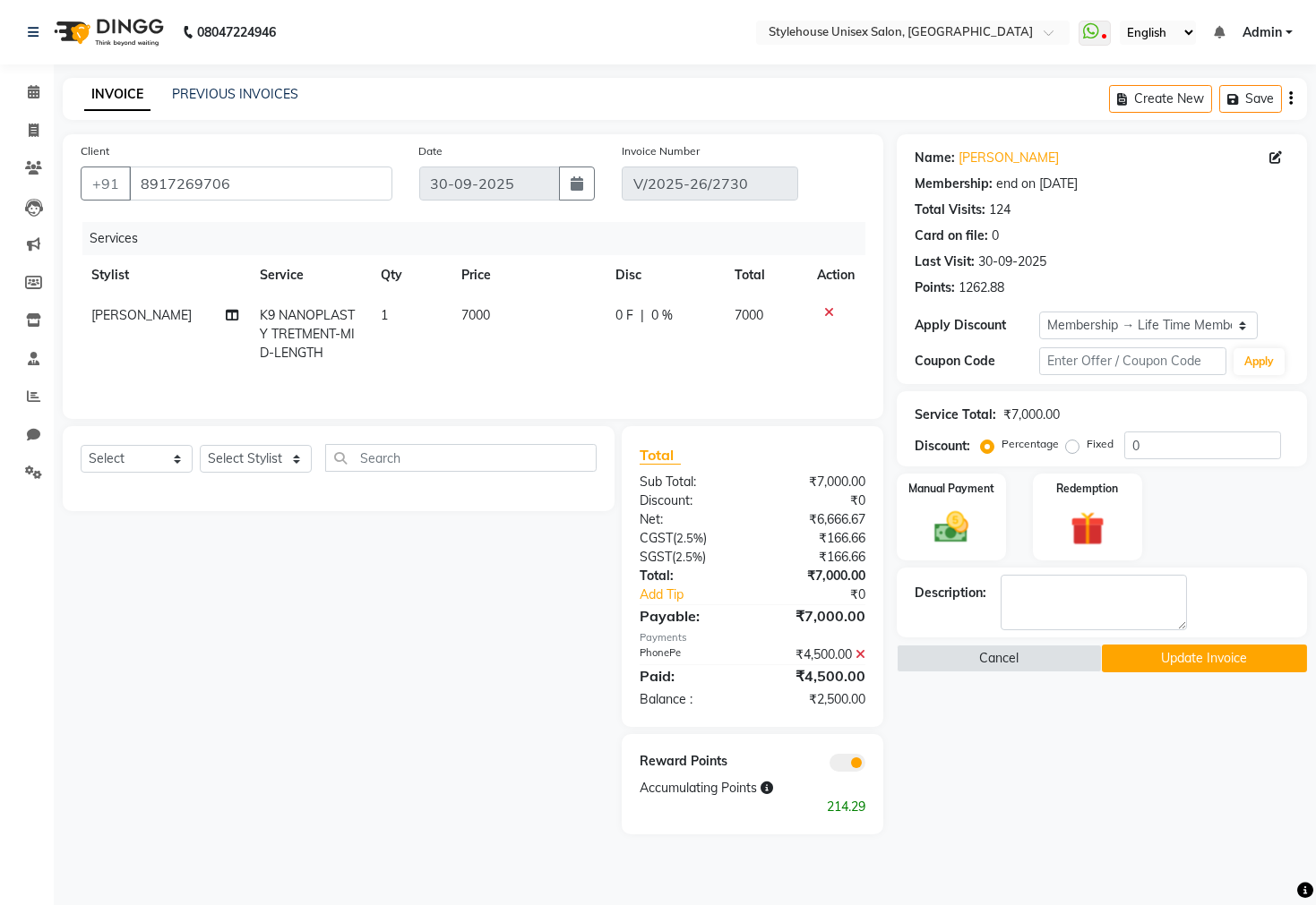
click at [561, 38] on nav "08047224946 Select Location × Stylehouse Unisex Salon, [GEOGRAPHIC_DATA] WhatsA…" at bounding box center [658, 32] width 1316 height 64
click at [616, 312] on span "0 F" at bounding box center [624, 315] width 17 height 18
select select "21976"
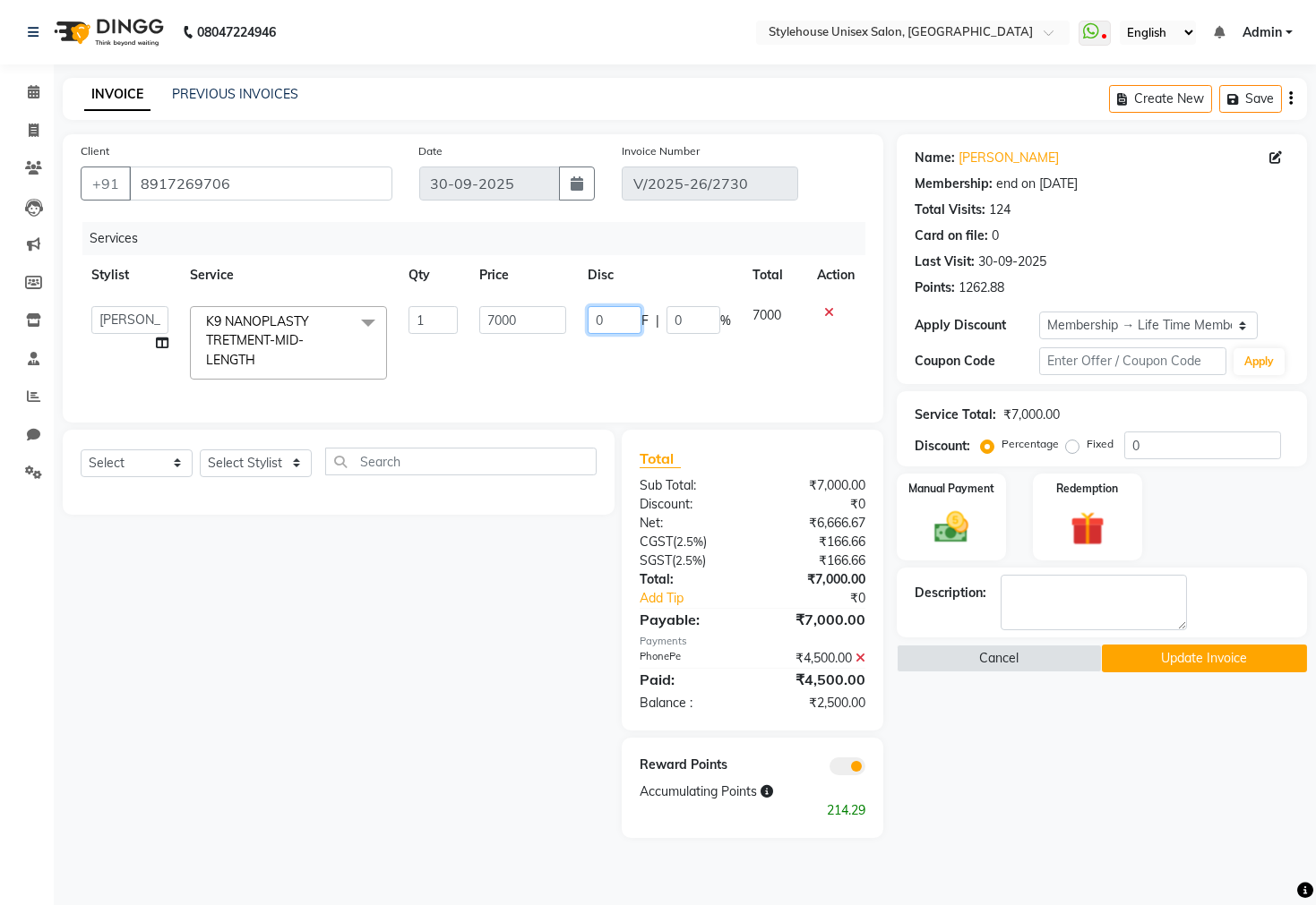
click at [618, 315] on input "0" at bounding box center [614, 319] width 53 height 28
type input "2000"
click at [375, 728] on div "Select Service Product Membership Package Voucher Prepaid Gift Card Select Styl…" at bounding box center [332, 634] width 565 height 409
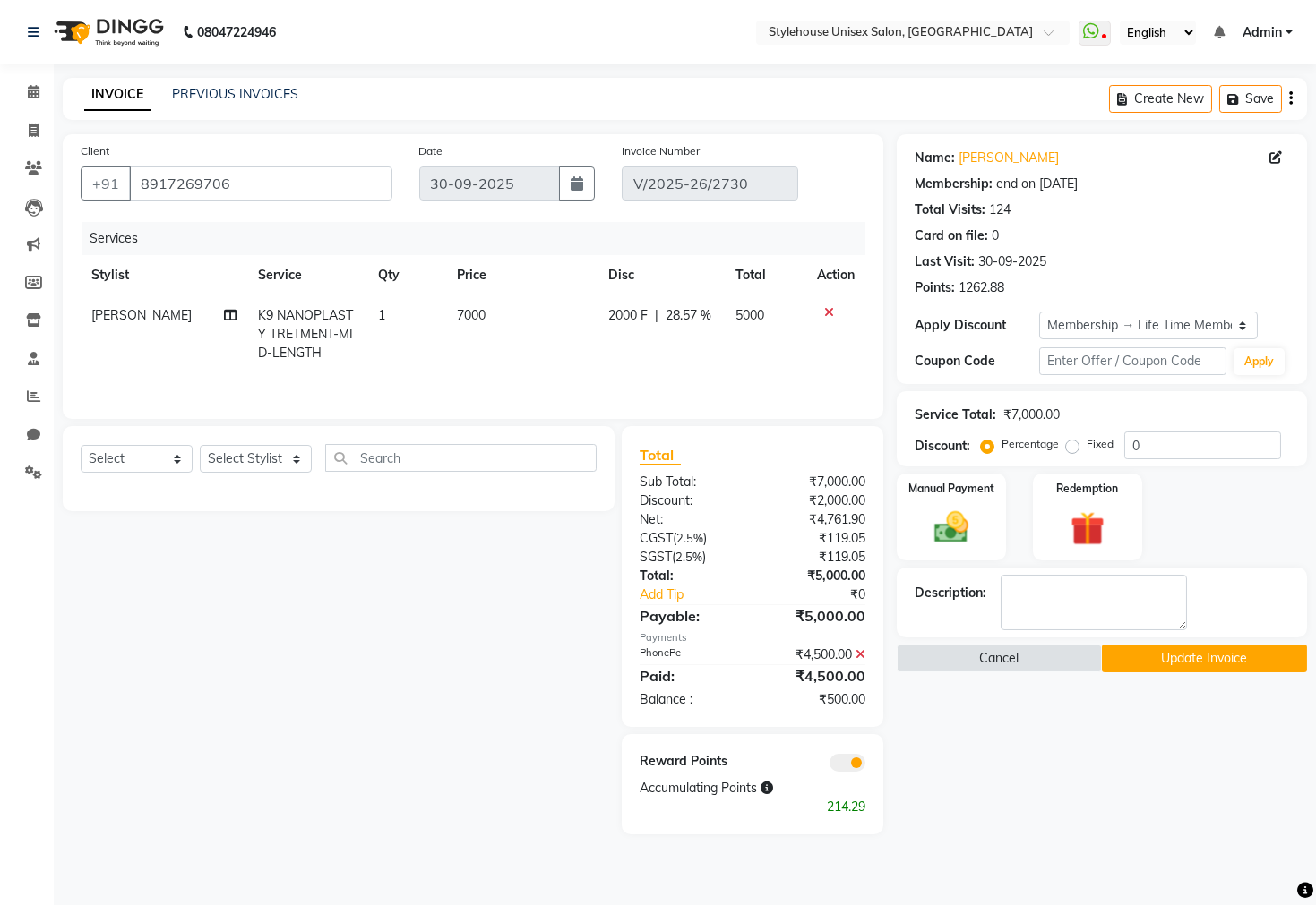
click at [863, 654] on icon at bounding box center [860, 654] width 10 height 13
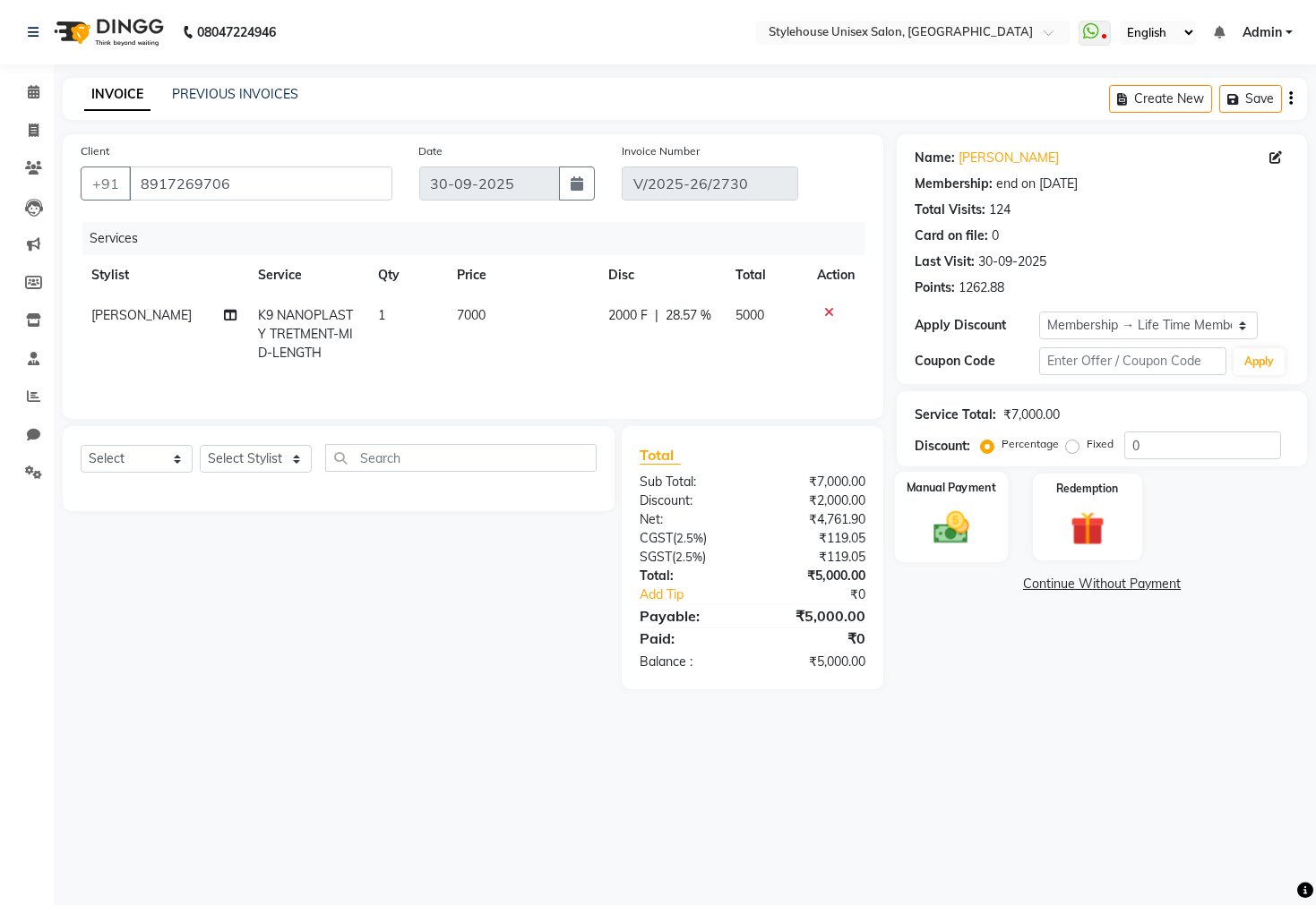
click at [975, 541] on img at bounding box center [951, 528] width 57 height 41
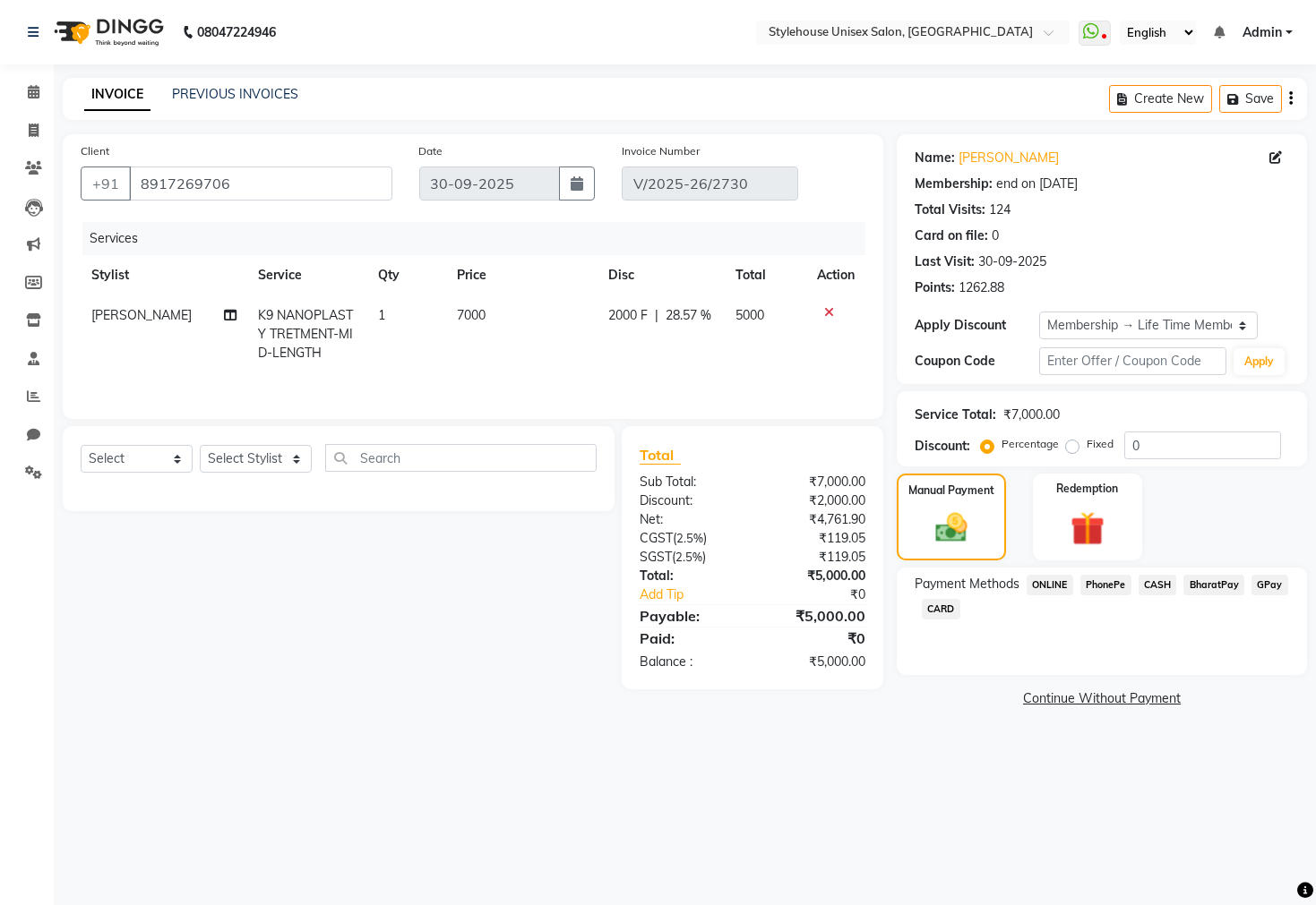
click at [1108, 595] on span "PhonePe" at bounding box center [1105, 585] width 51 height 20
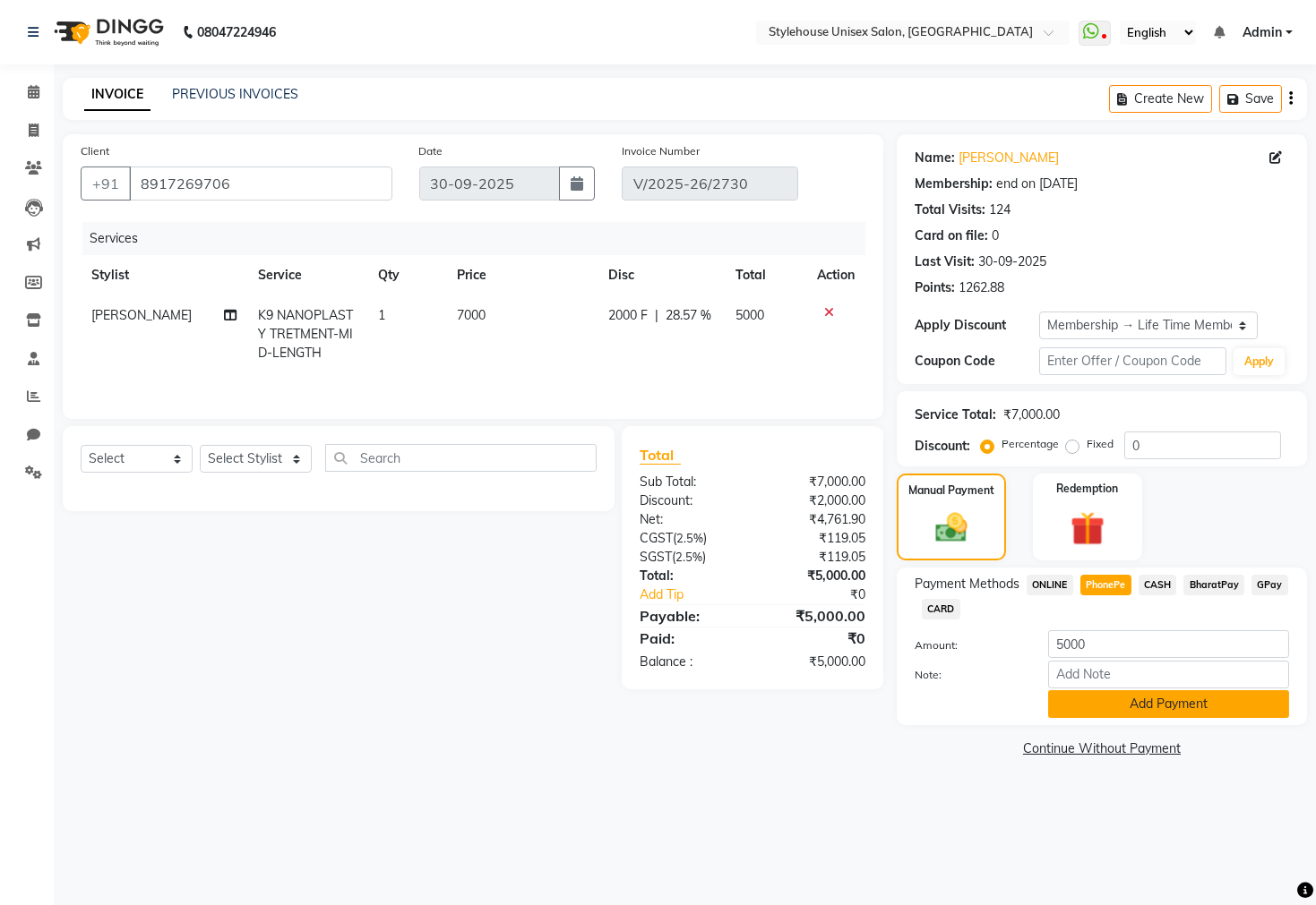
click at [1116, 719] on button "Add Payment" at bounding box center [1168, 704] width 241 height 28
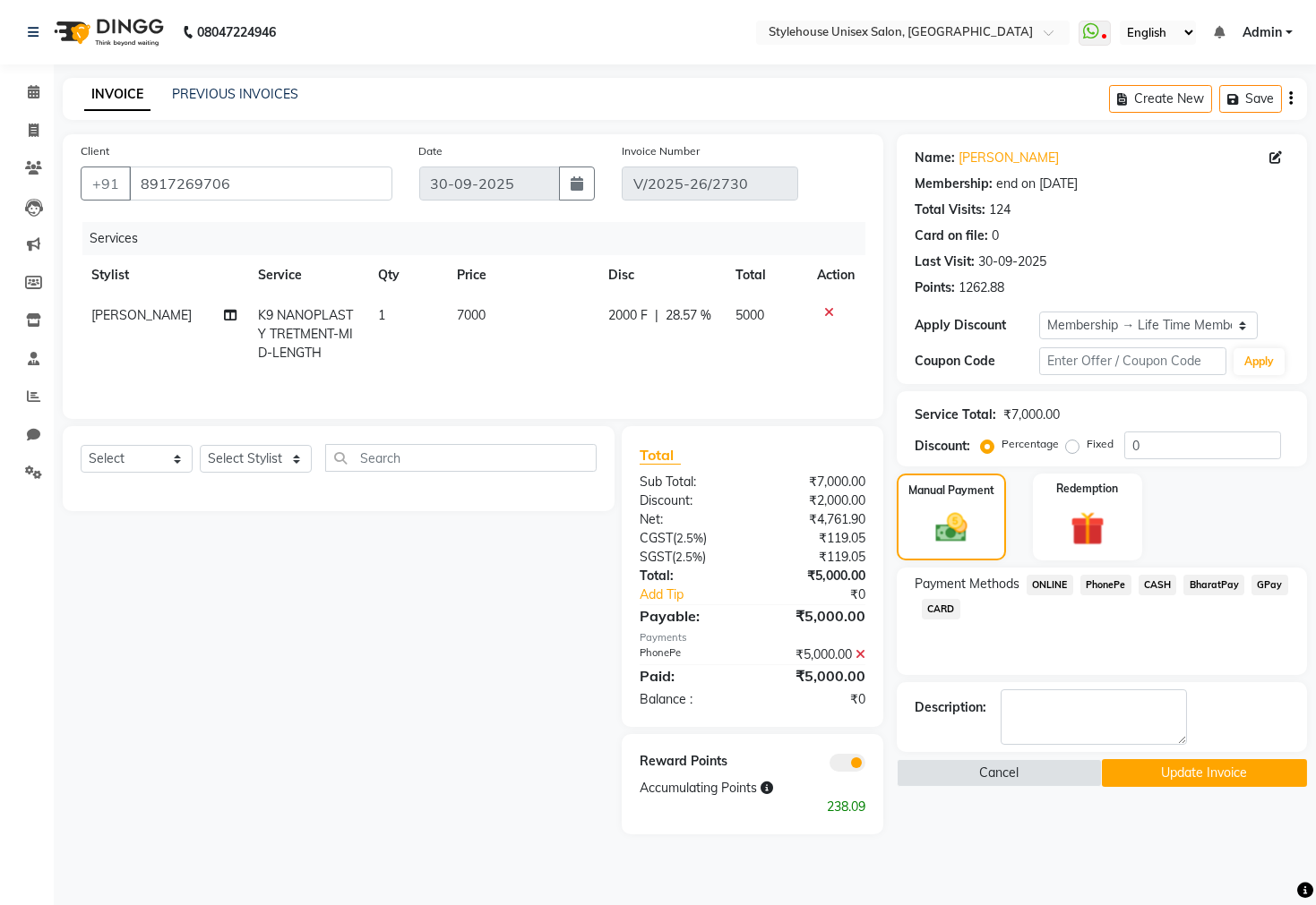
click at [1180, 788] on button "Update Invoice" at bounding box center [1203, 773] width 205 height 28
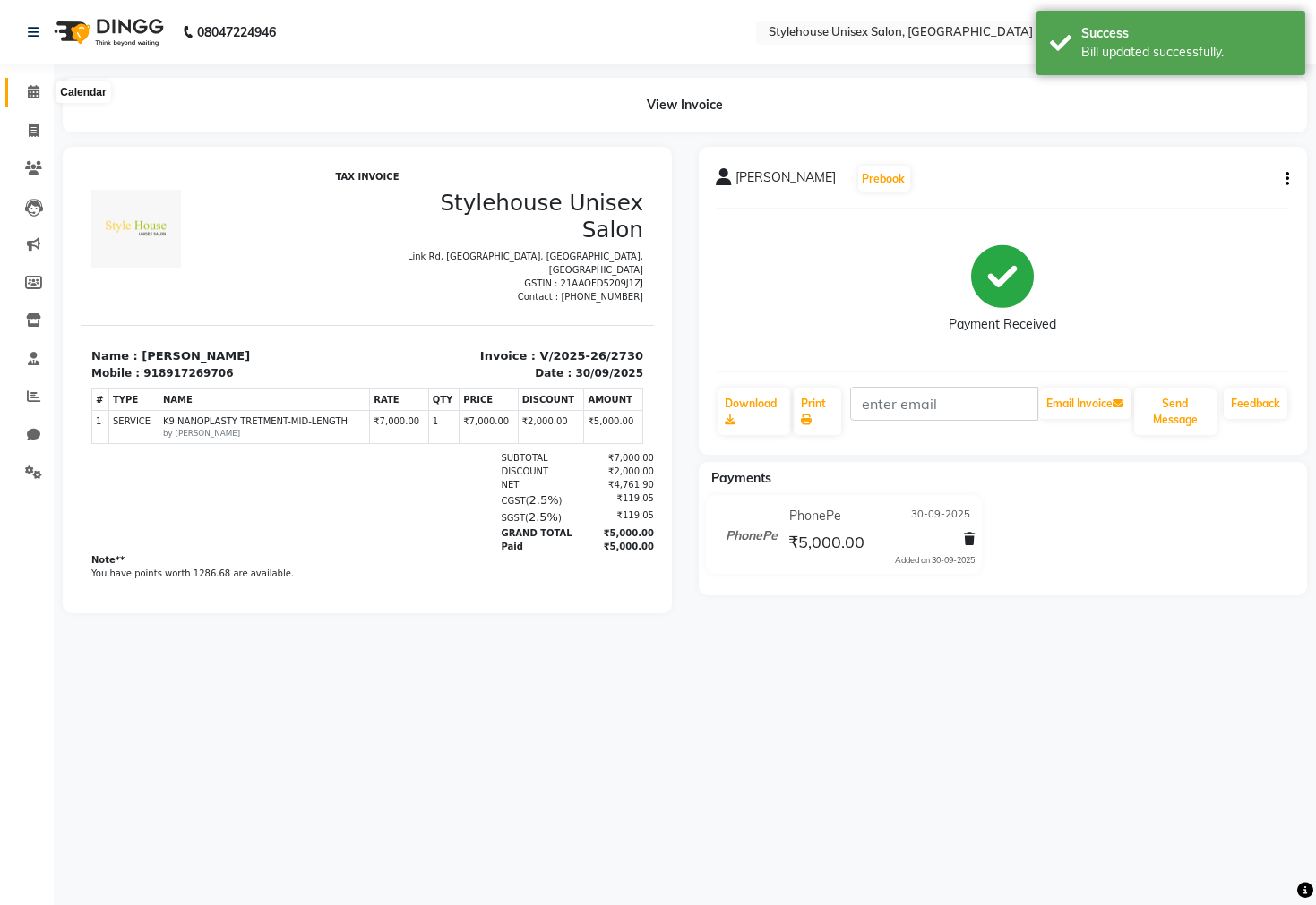
click at [32, 93] on icon at bounding box center [34, 92] width 12 height 14
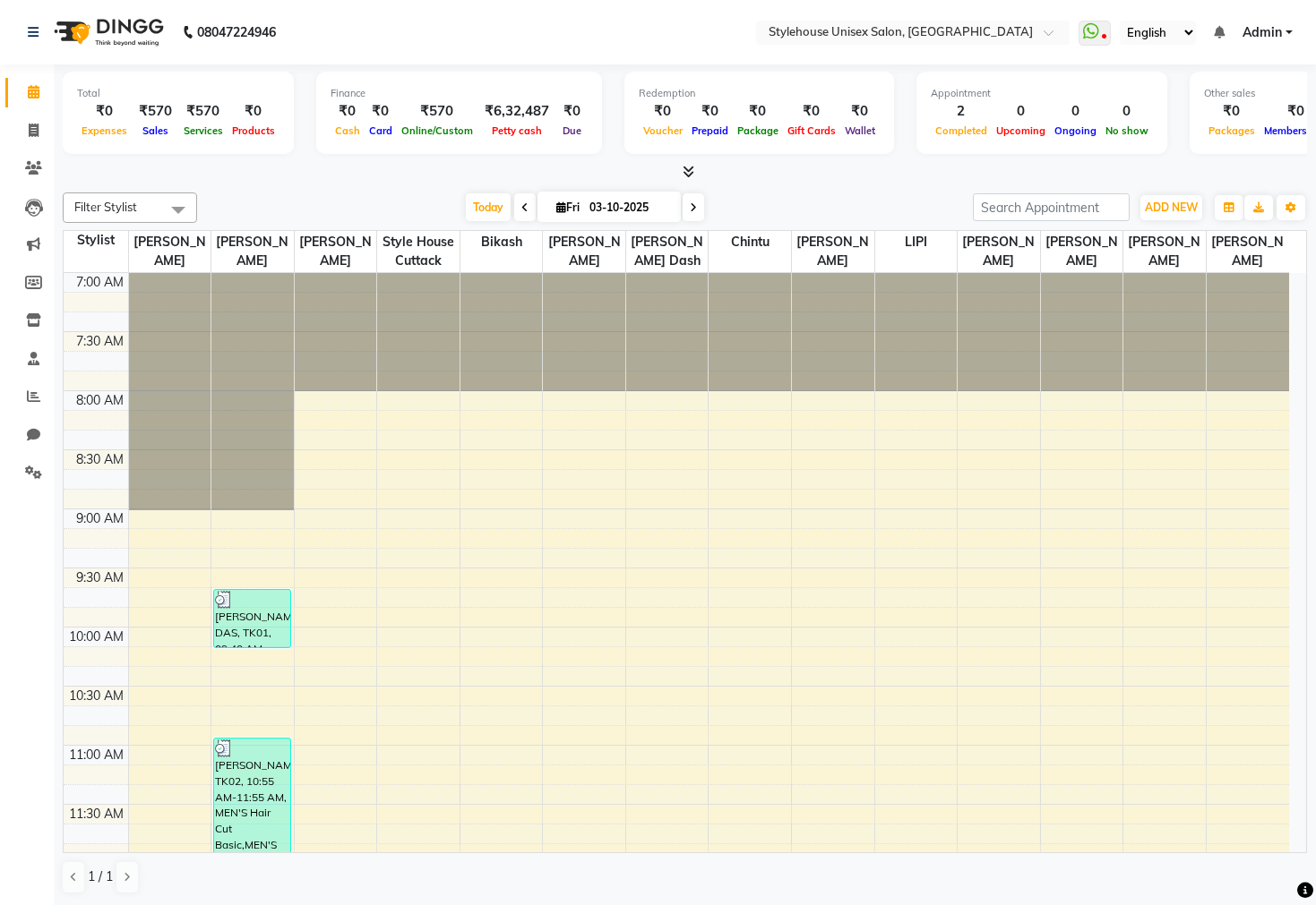
click at [1267, 29] on span "Admin" at bounding box center [1262, 32] width 40 height 18
click at [1194, 131] on link "Sign out" at bounding box center [1200, 123] width 164 height 28
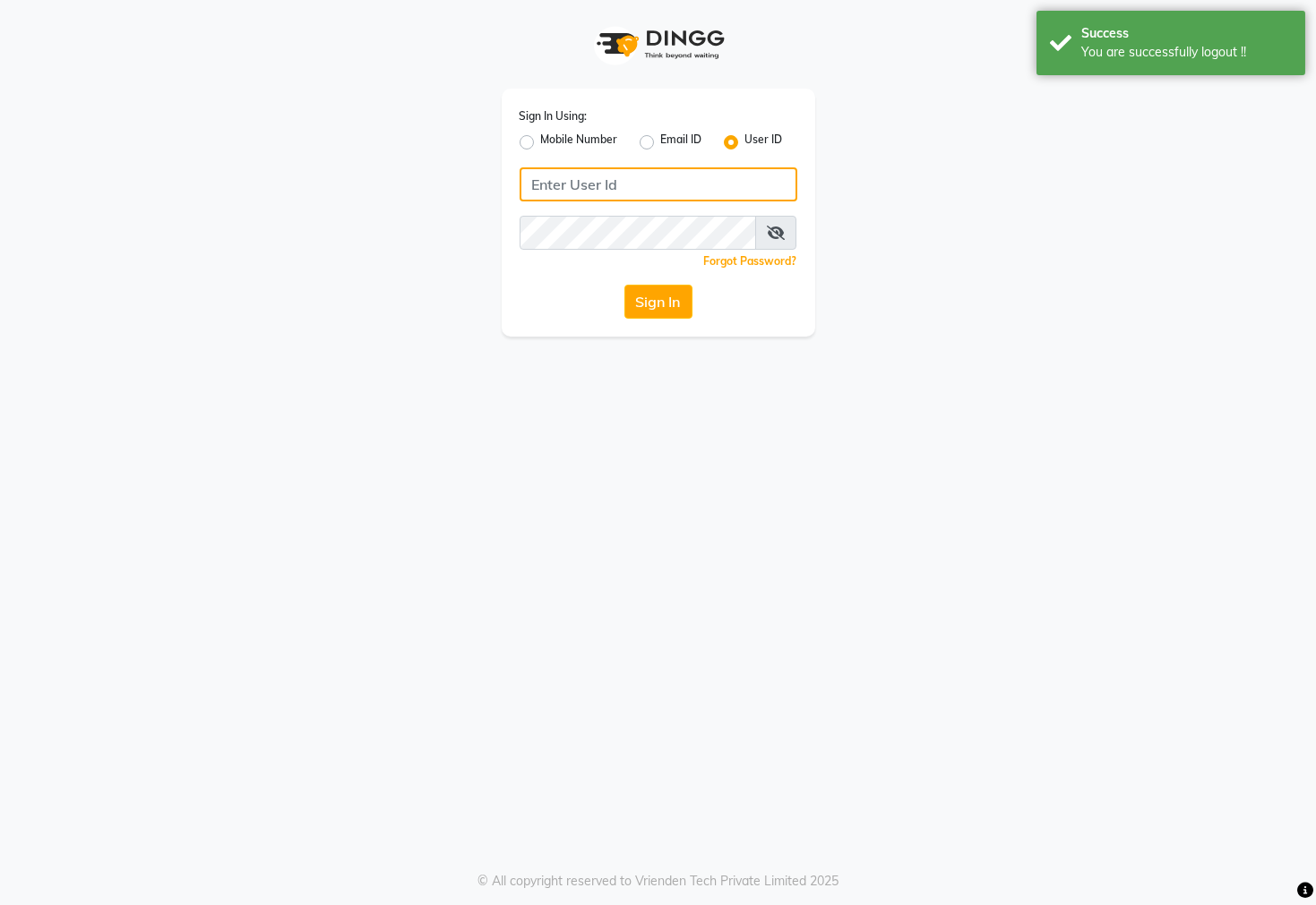
type input "7609999905"
click at [535, 141] on div "Mobile Number" at bounding box center [568, 143] width 98 height 21
click at [541, 139] on label "Mobile Number" at bounding box center [579, 143] width 77 height 21
click at [541, 139] on input "Mobile Number" at bounding box center [547, 138] width 12 height 12
radio input "true"
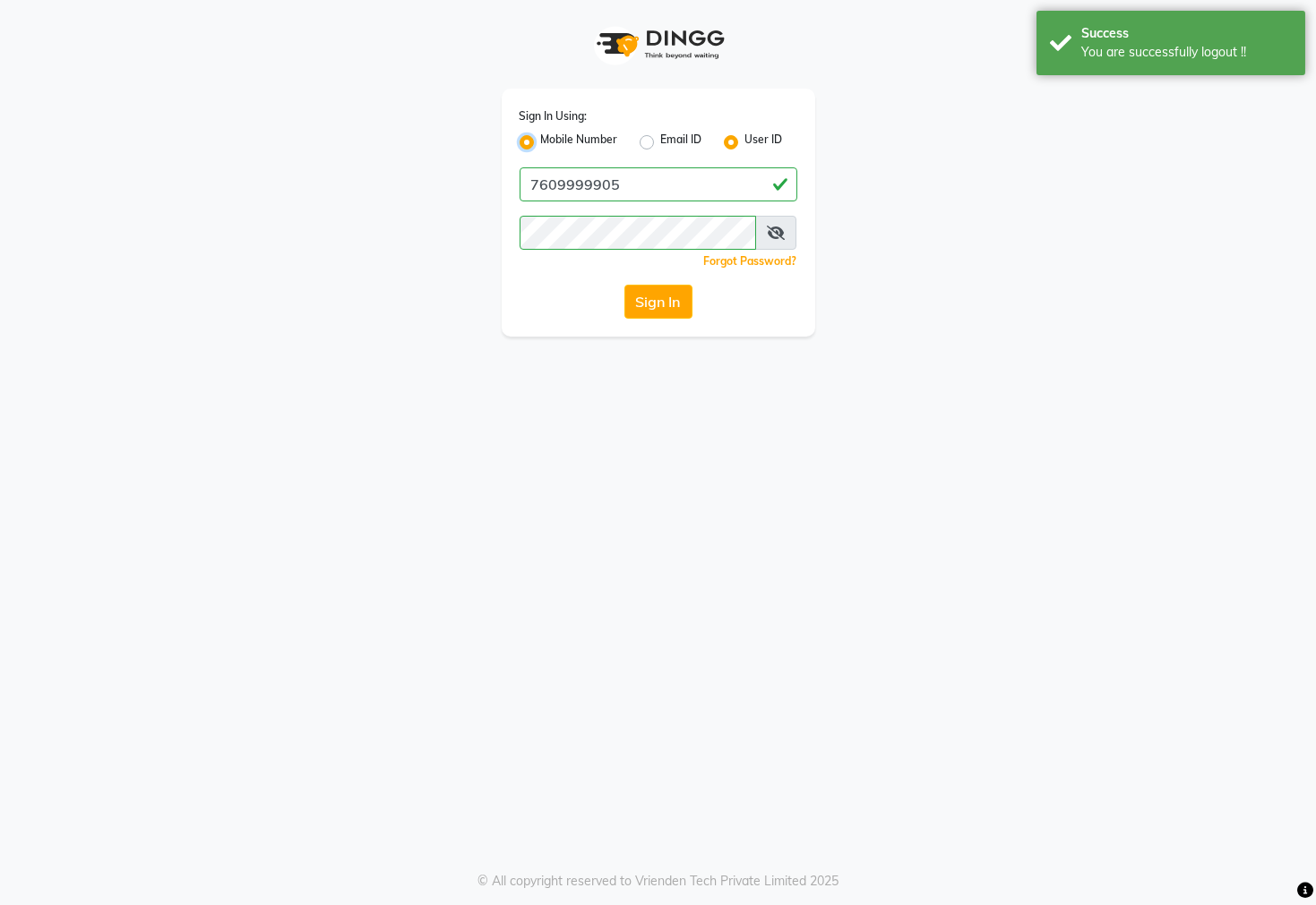
radio input "false"
click at [598, 179] on input "Username" at bounding box center [689, 184] width 218 height 34
type input "7609999905"
click at [638, 305] on button "Sign In" at bounding box center [658, 301] width 68 height 34
